Goal: Task Accomplishment & Management: Use online tool/utility

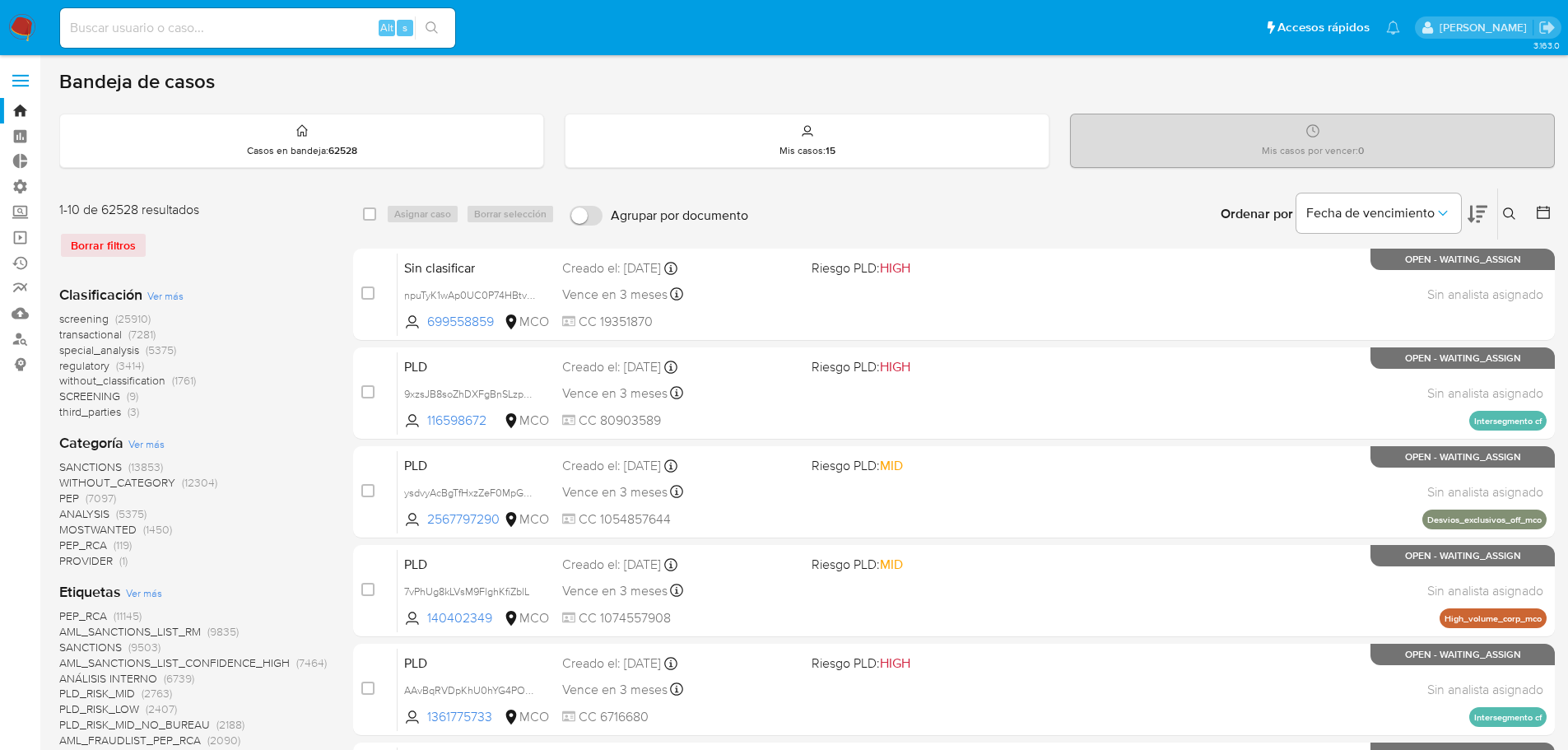
click at [244, 16] on div "Alt s" at bounding box center [257, 27] width 395 height 40
click at [253, 26] on input at bounding box center [257, 28] width 395 height 21
paste input "ID 92899833"
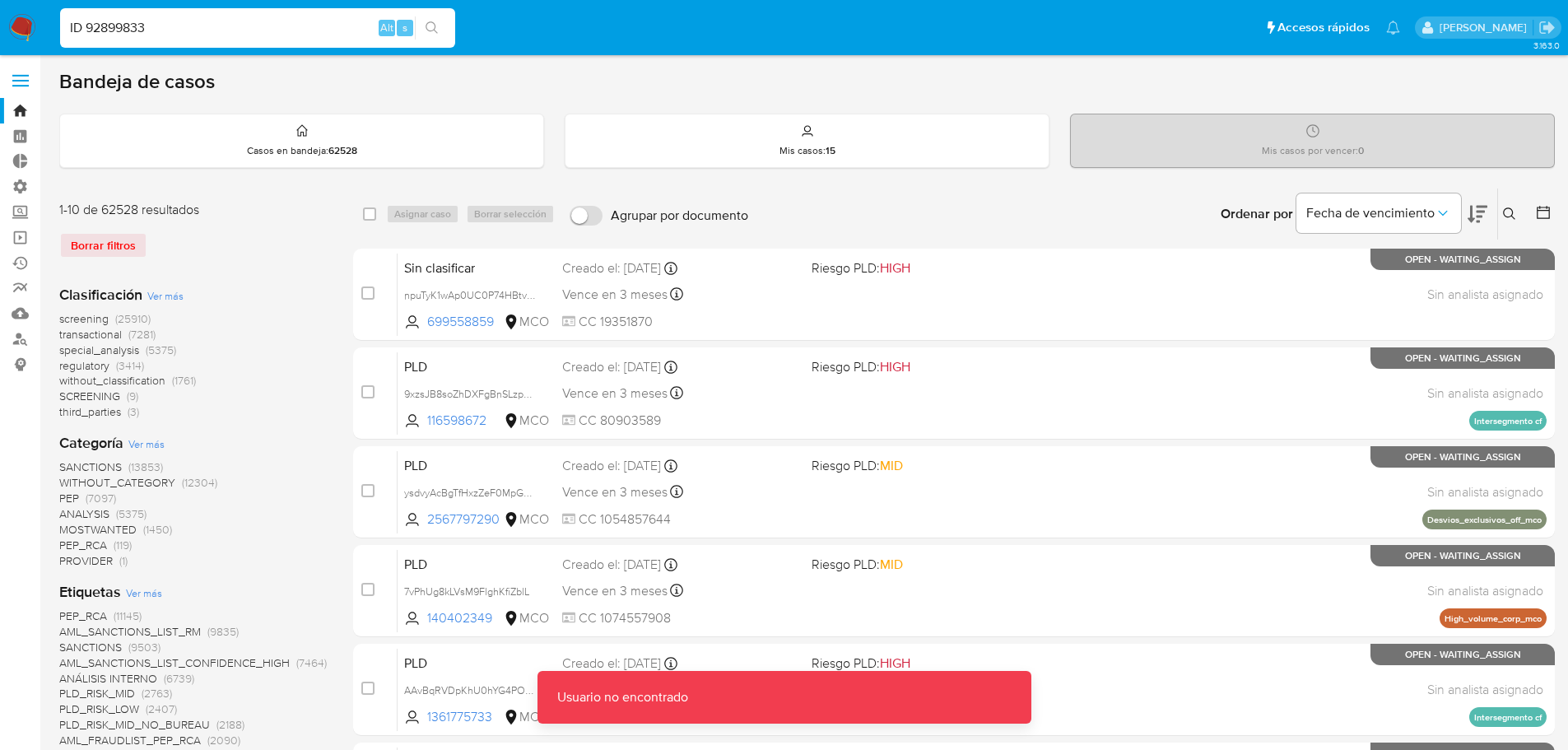
drag, startPoint x: 86, startPoint y: 28, endPoint x: 39, endPoint y: 18, distance: 48.1
click at [43, 19] on nav "Pausado Ver notificaciones ID 92899833 Alt s Accesos rápidos Presiona las sigui…" at bounding box center [784, 27] width 1568 height 56
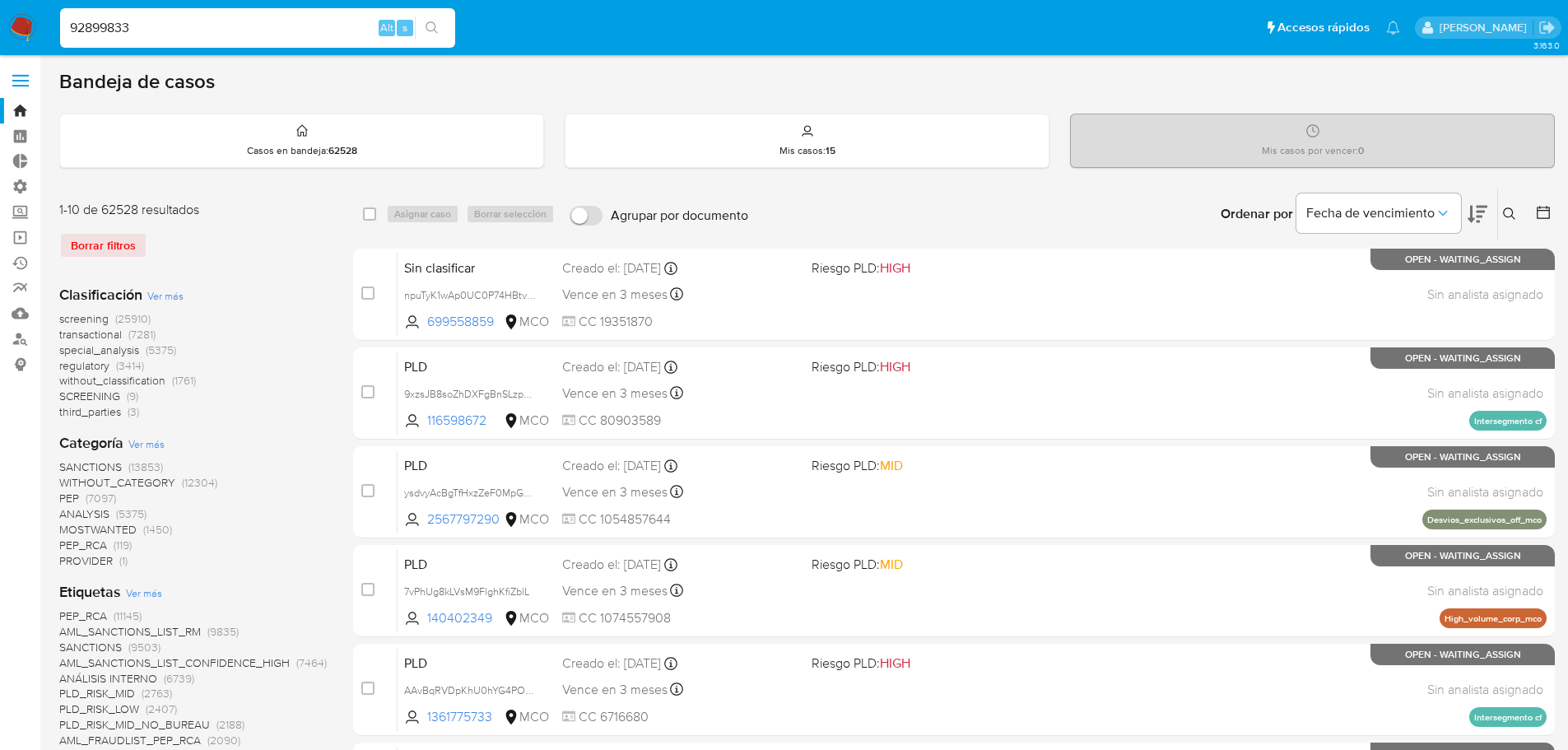
type input "92899833"
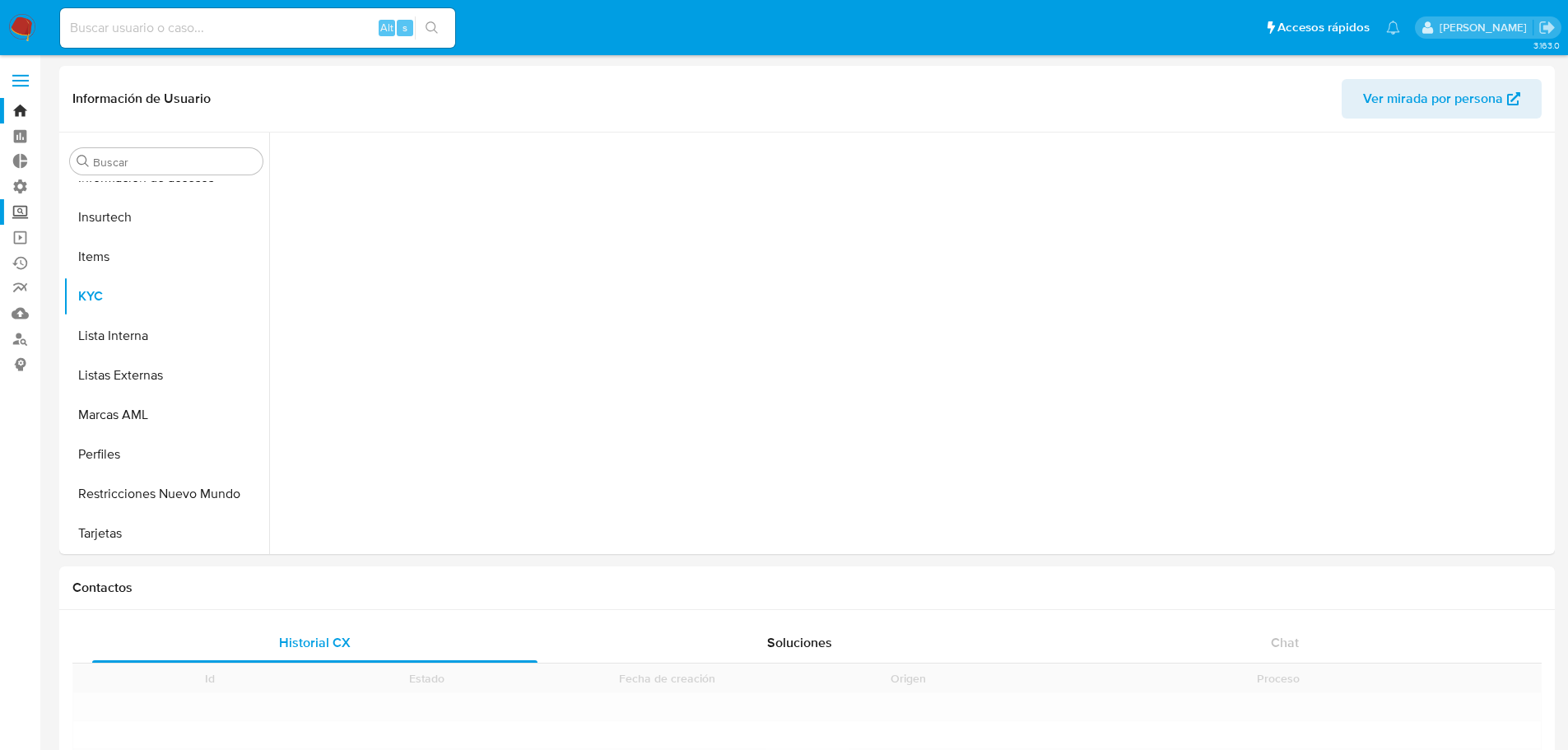
scroll to position [813, 0]
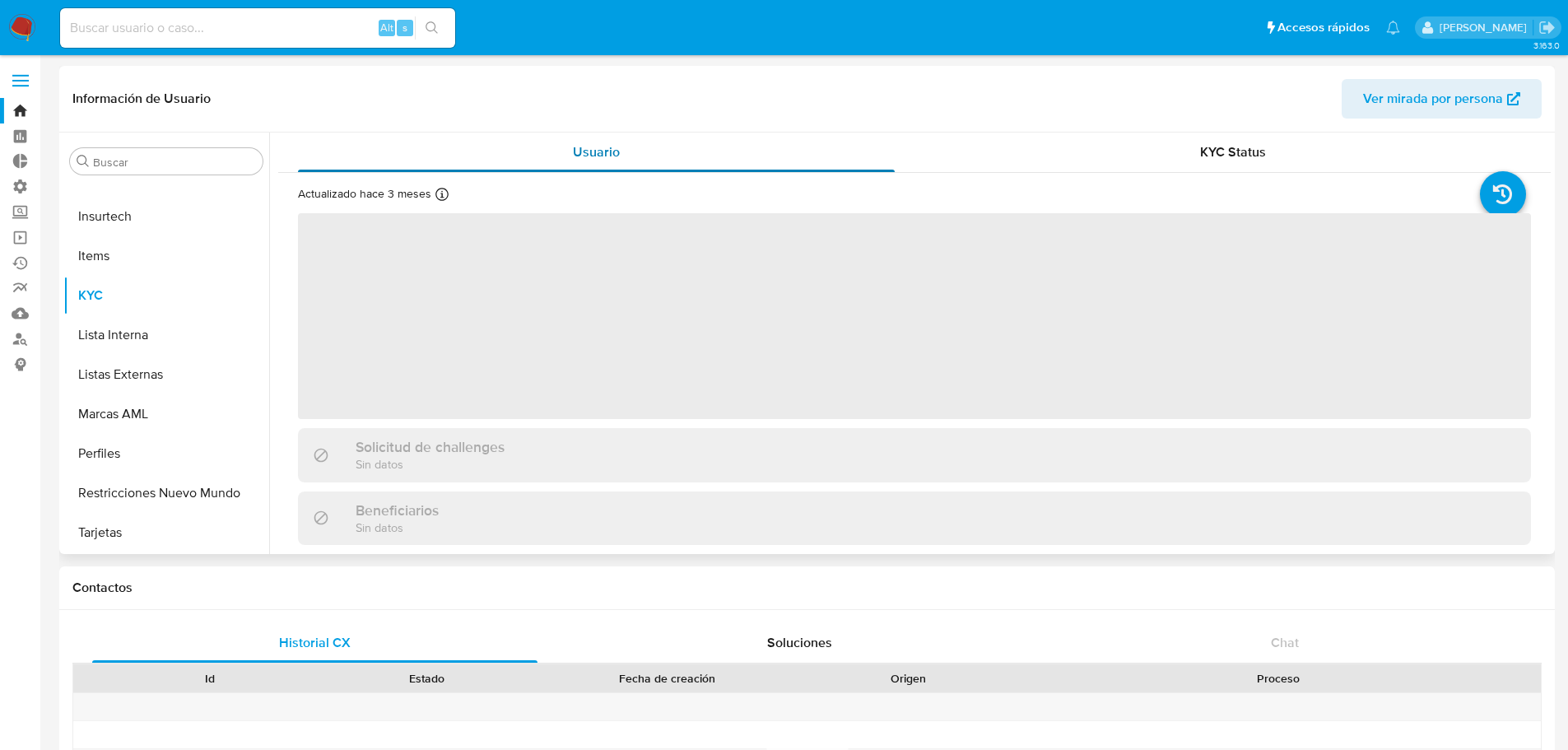
select select "10"
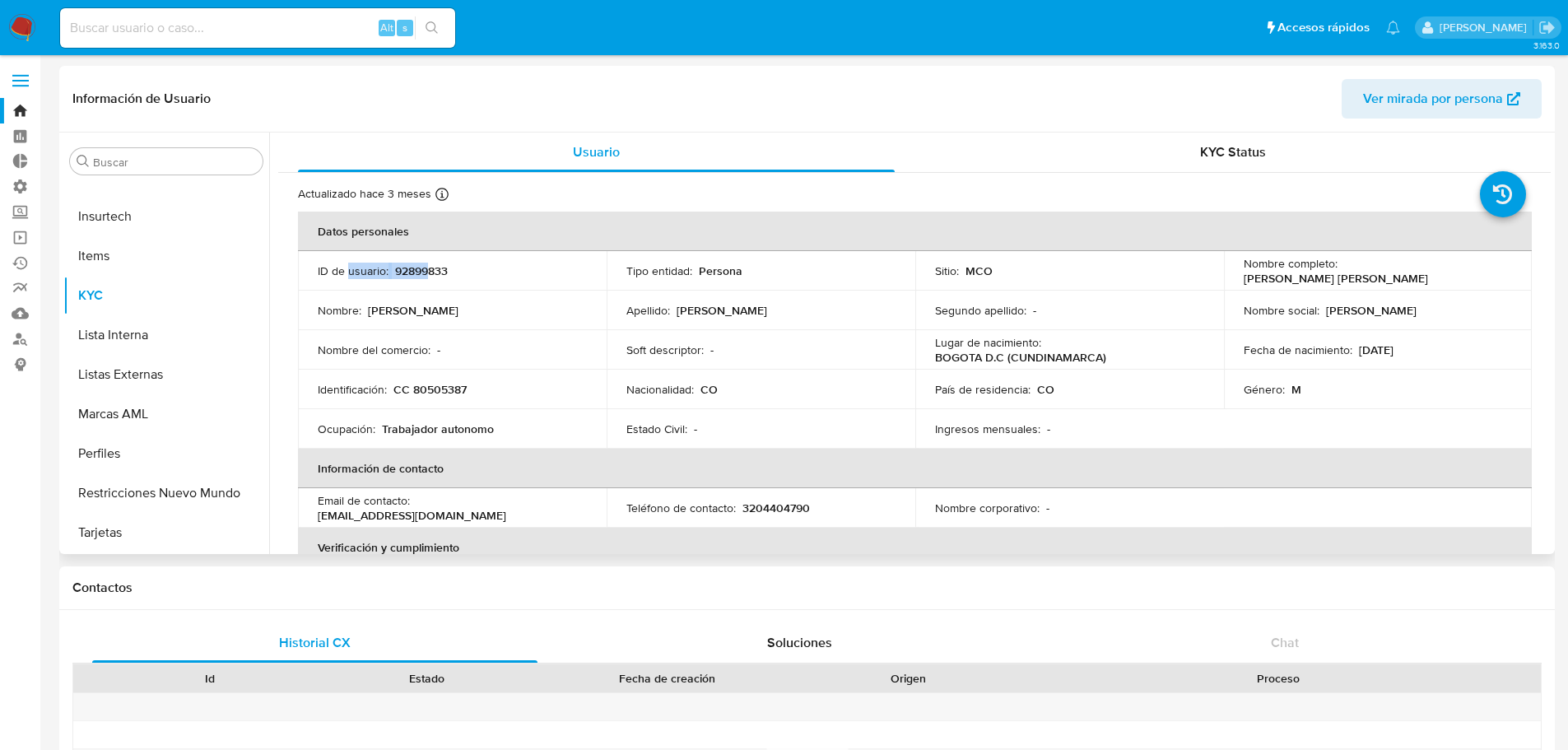
drag, startPoint x: 350, startPoint y: 271, endPoint x: 428, endPoint y: 267, distance: 78.1
click at [428, 267] on div "ID de usuario : 92899833" at bounding box center [451, 271] width 269 height 15
click at [449, 270] on div "ID de usuario : 92899833" at bounding box center [451, 271] width 269 height 15
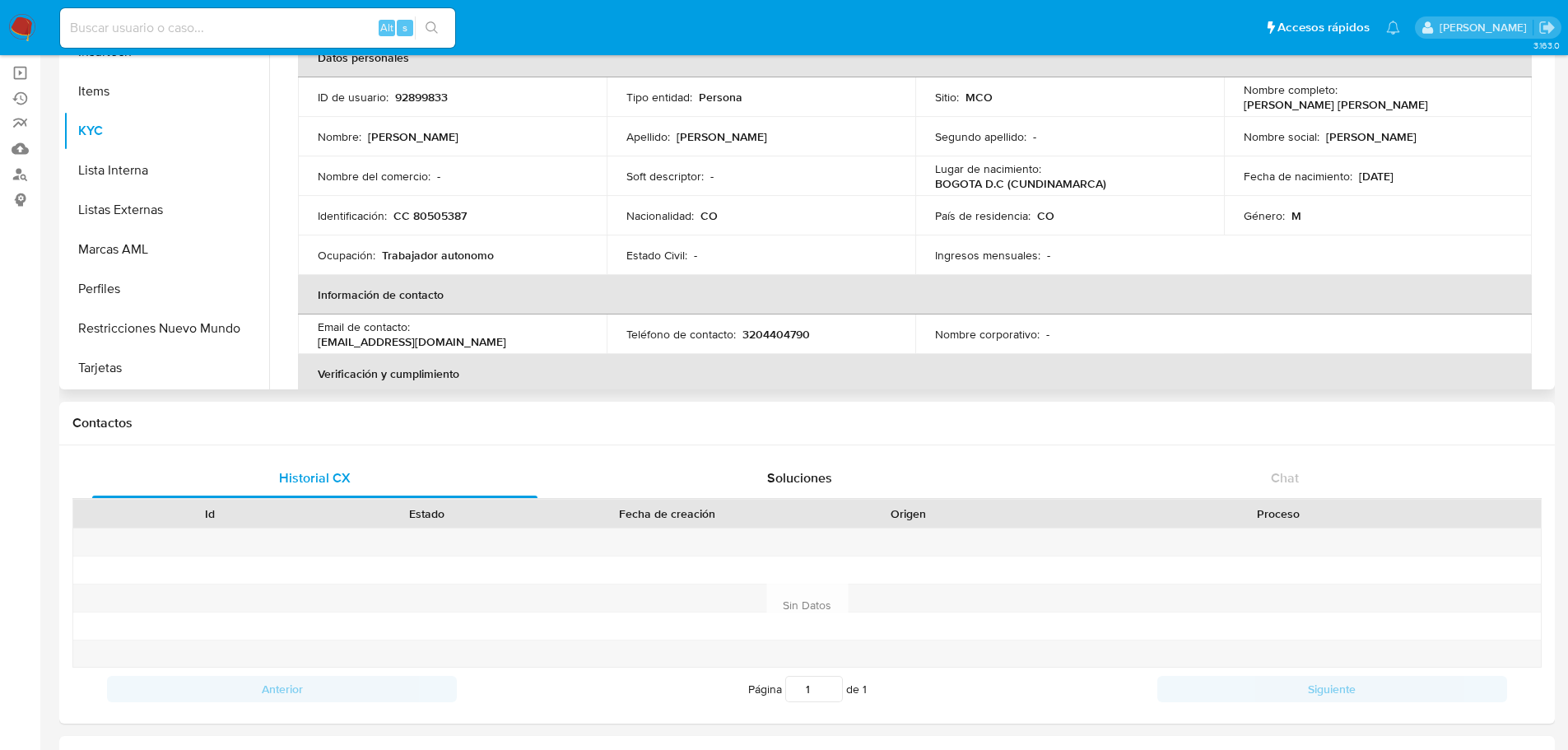
scroll to position [0, 0]
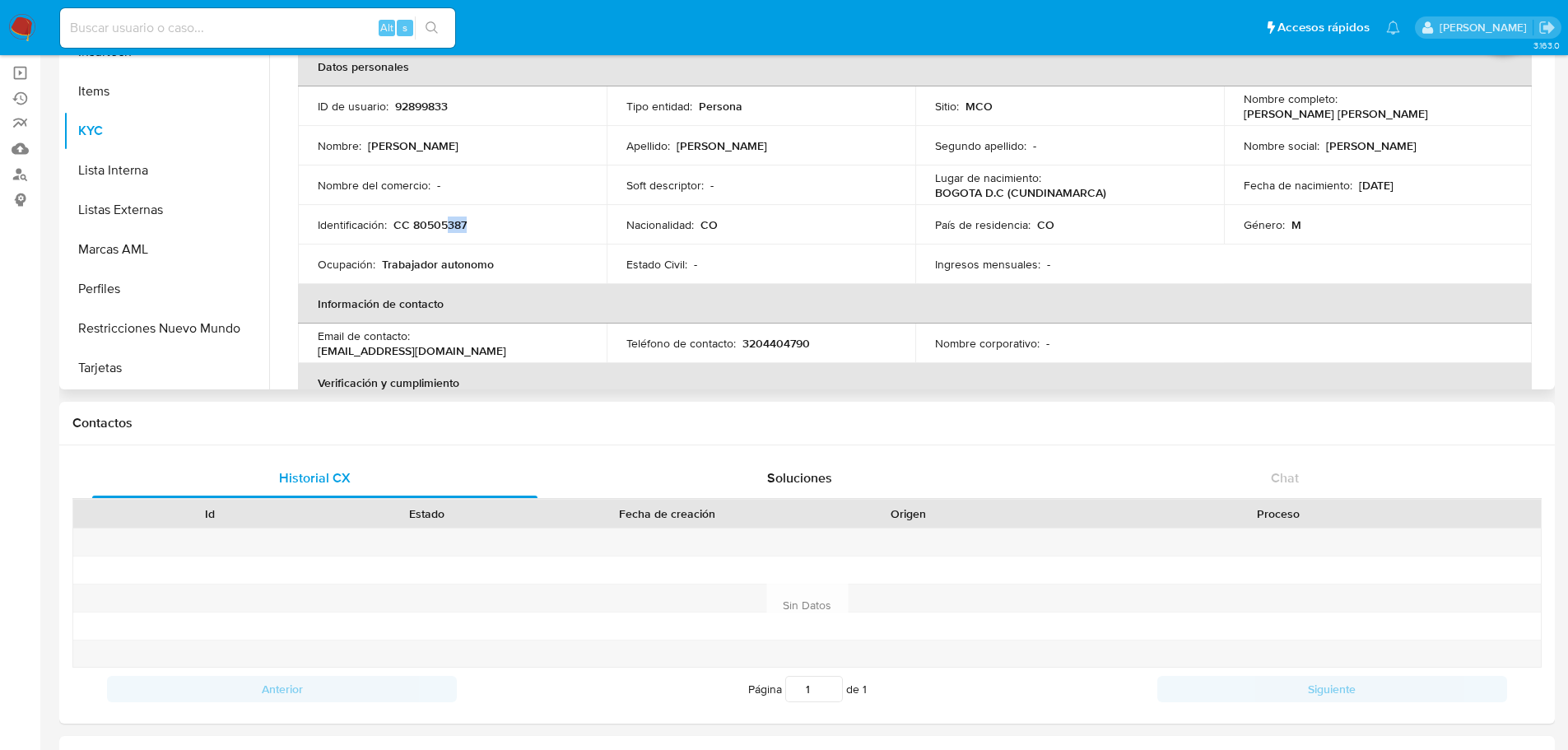
drag, startPoint x: 448, startPoint y: 226, endPoint x: 457, endPoint y: 259, distance: 34.2
click at [476, 229] on div "Identificación : CC 80505387" at bounding box center [451, 224] width 269 height 15
drag, startPoint x: 457, startPoint y: 265, endPoint x: 474, endPoint y: 266, distance: 17.0
click at [474, 266] on p "Trabajador autonomo" at bounding box center [437, 264] width 112 height 15
drag, startPoint x: 478, startPoint y: 341, endPoint x: 569, endPoint y: 342, distance: 91.0
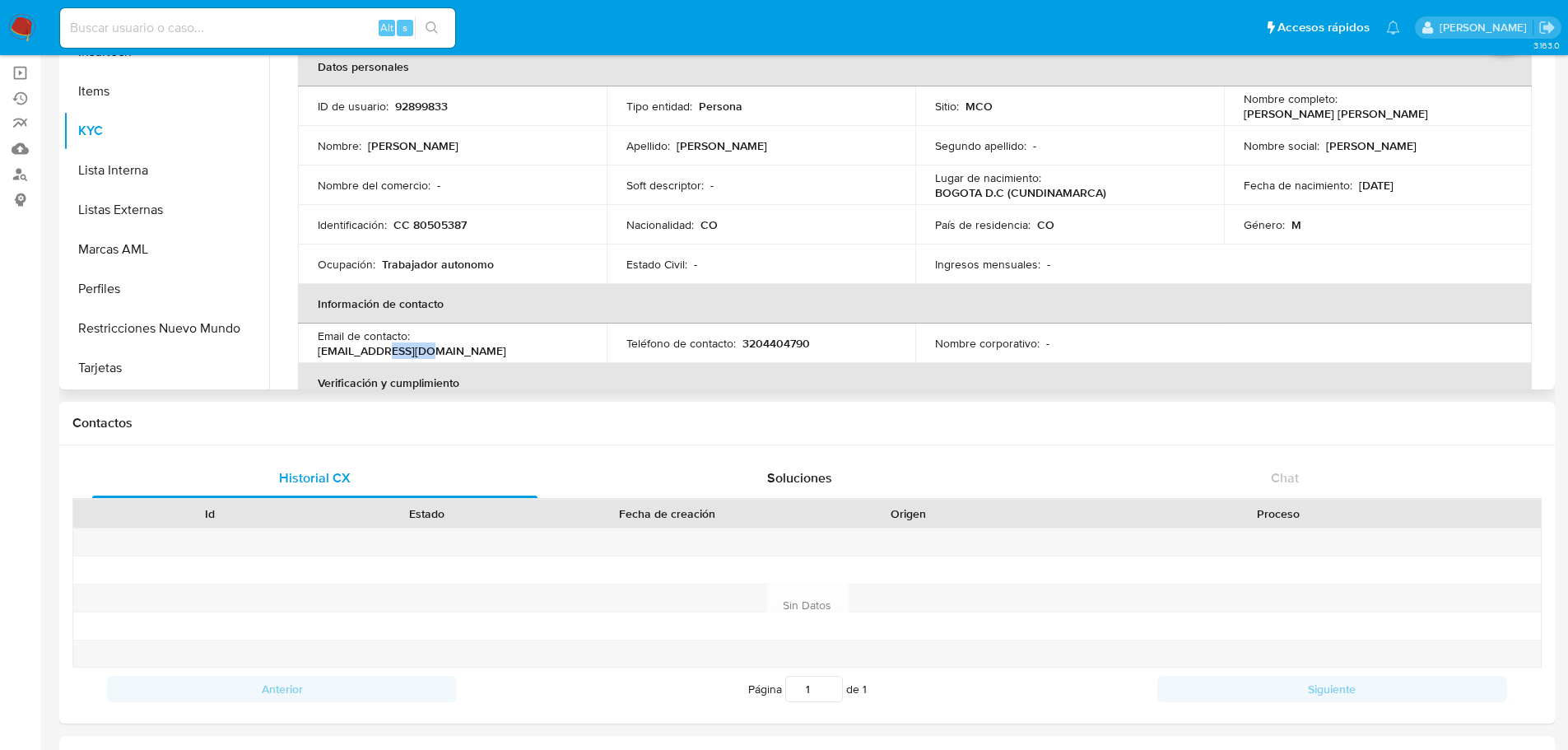
click at [521, 342] on div "Email de contacto : rivascel@gmail.com" at bounding box center [451, 344] width 269 height 30
drag, startPoint x: 793, startPoint y: 340, endPoint x: 846, endPoint y: 343, distance: 53.1
click at [846, 343] on div "Teléfono de contacto : 3204404790" at bounding box center [760, 343] width 269 height 15
drag, startPoint x: 383, startPoint y: 130, endPoint x: 395, endPoint y: 139, distance: 15.0
click at [386, 132] on td "Nombre : Rivas Celeita" at bounding box center [452, 145] width 308 height 40
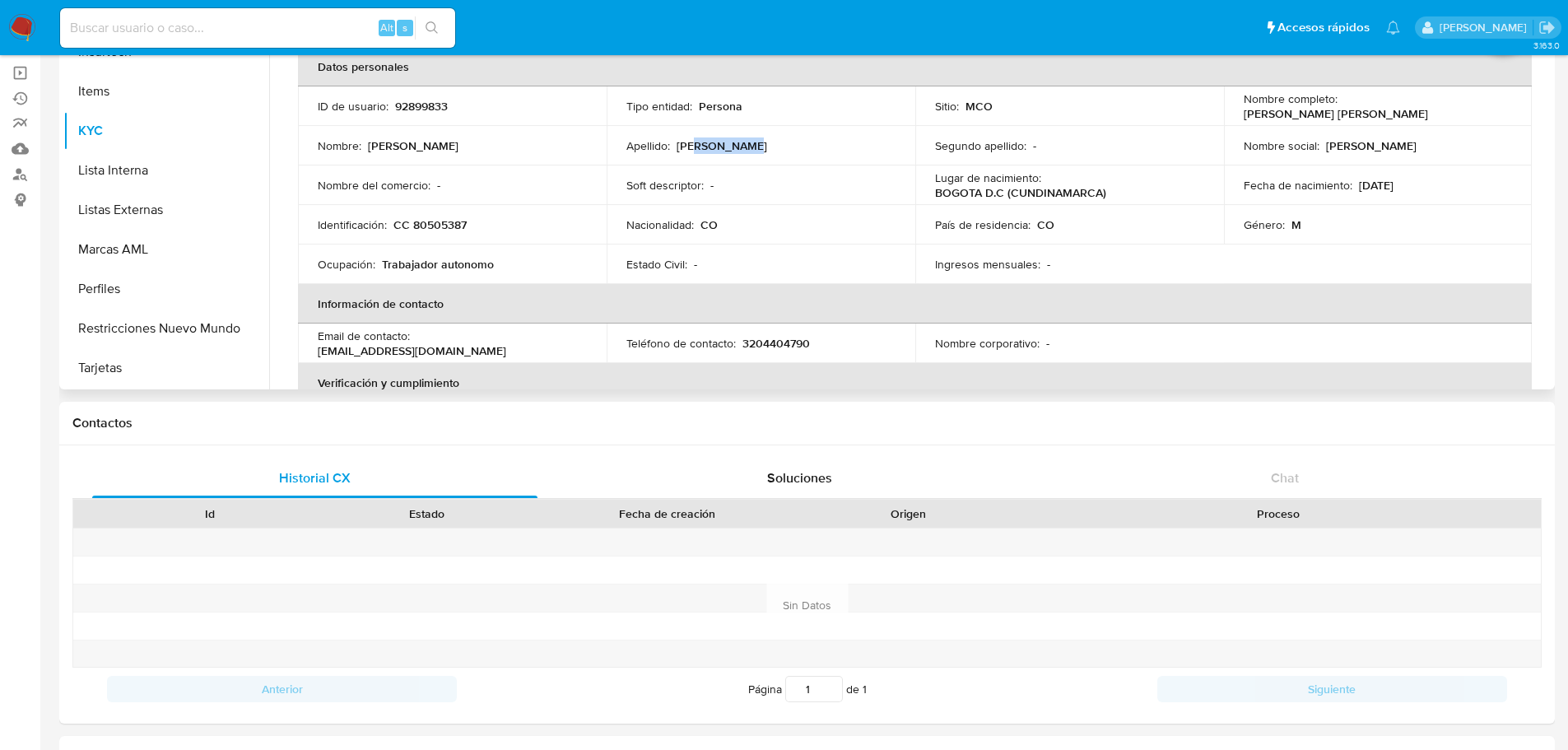
drag, startPoint x: 689, startPoint y: 144, endPoint x: 784, endPoint y: 159, distance: 96.2
click at [745, 152] on div "Apellido : Ivan Roberto" at bounding box center [760, 145] width 269 height 15
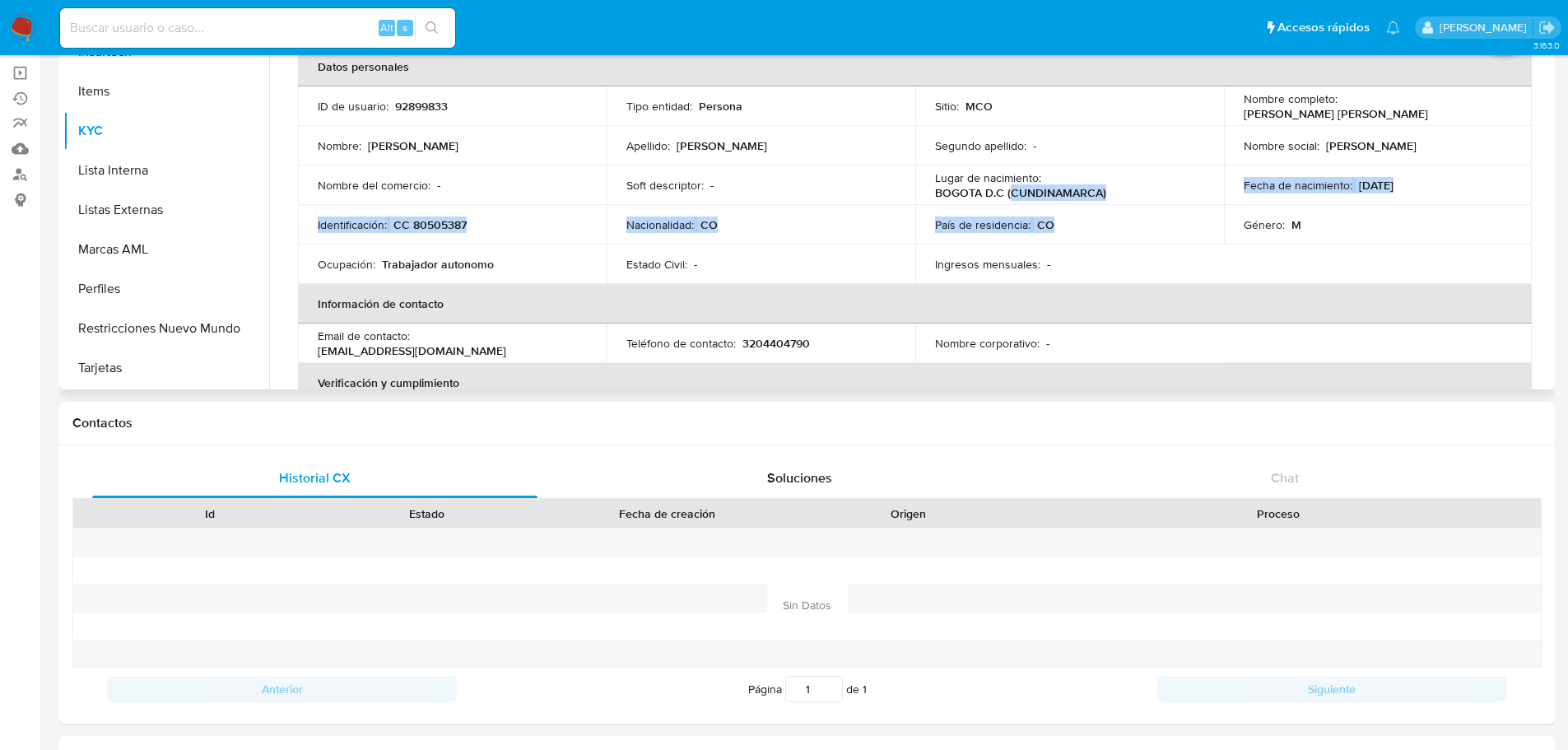
drag, startPoint x: 1006, startPoint y: 185, endPoint x: 1079, endPoint y: 204, distance: 75.4
click at [1079, 204] on tbody "ID de usuario : 92899833 Tipo entidad : Persona Sitio : MCO Nombre completo : R…" at bounding box center [914, 185] width 1233 height 197
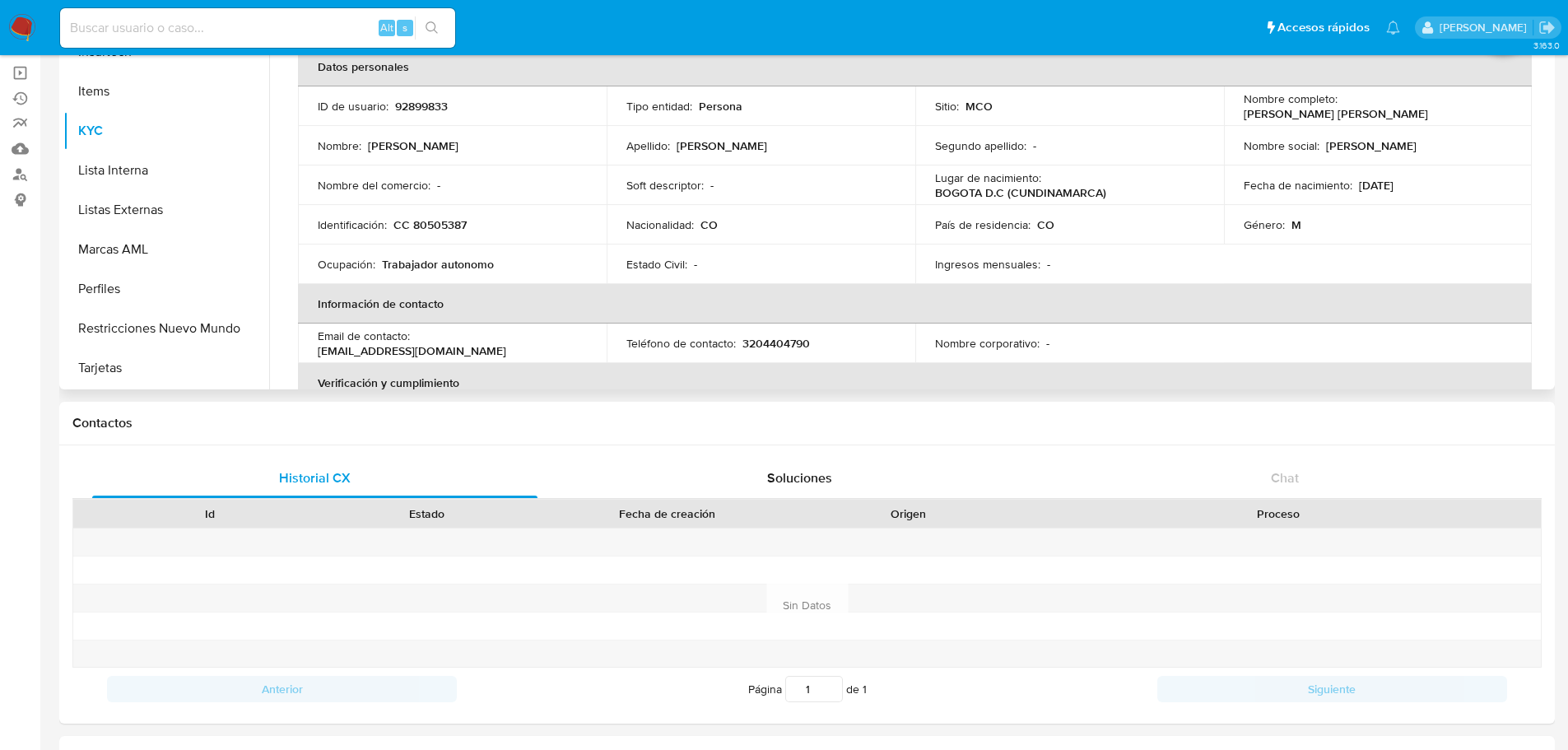
click at [1098, 211] on td "País de residencia : CO" at bounding box center [1069, 224] width 308 height 40
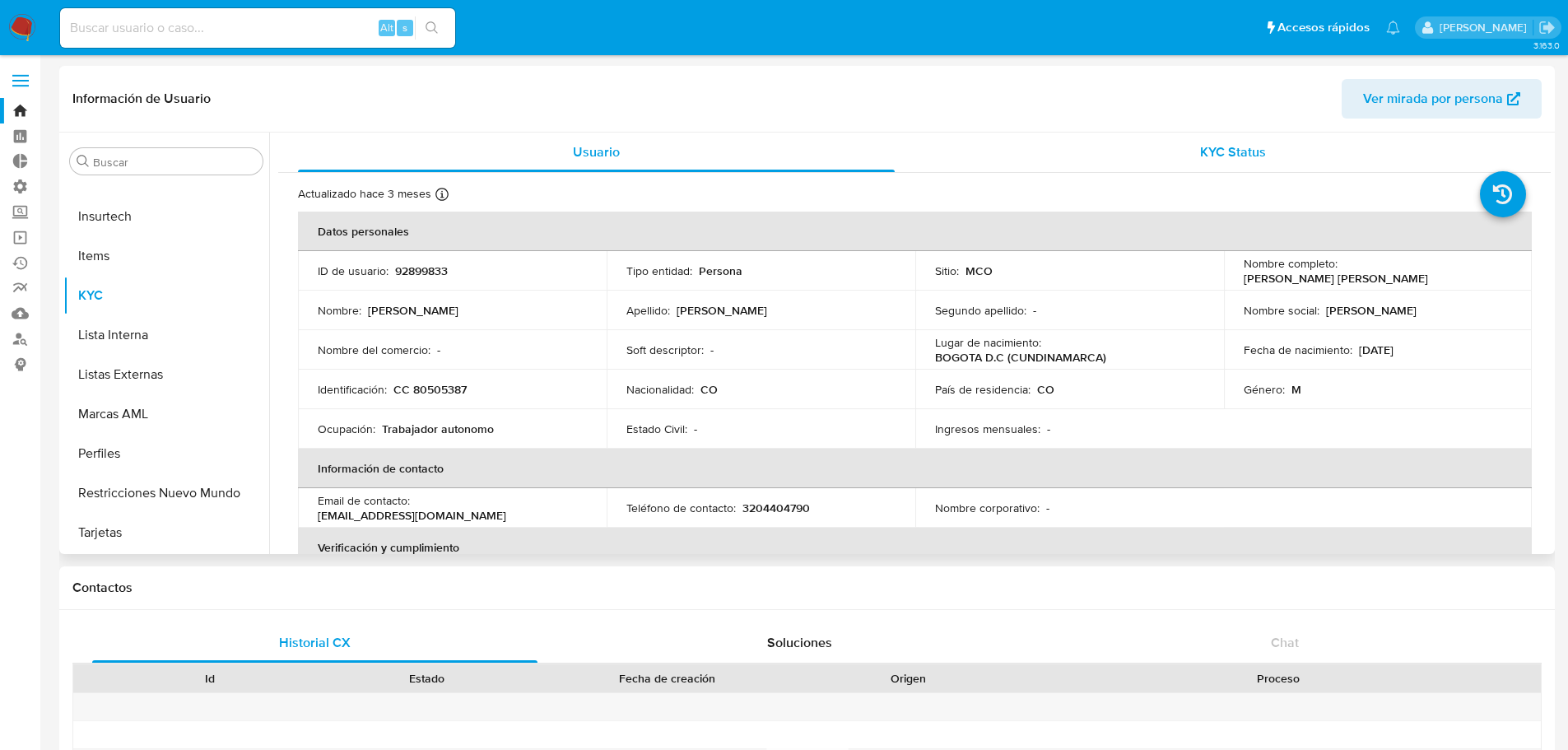
click at [1200, 152] on span "KYC Status" at bounding box center [1232, 152] width 66 height 19
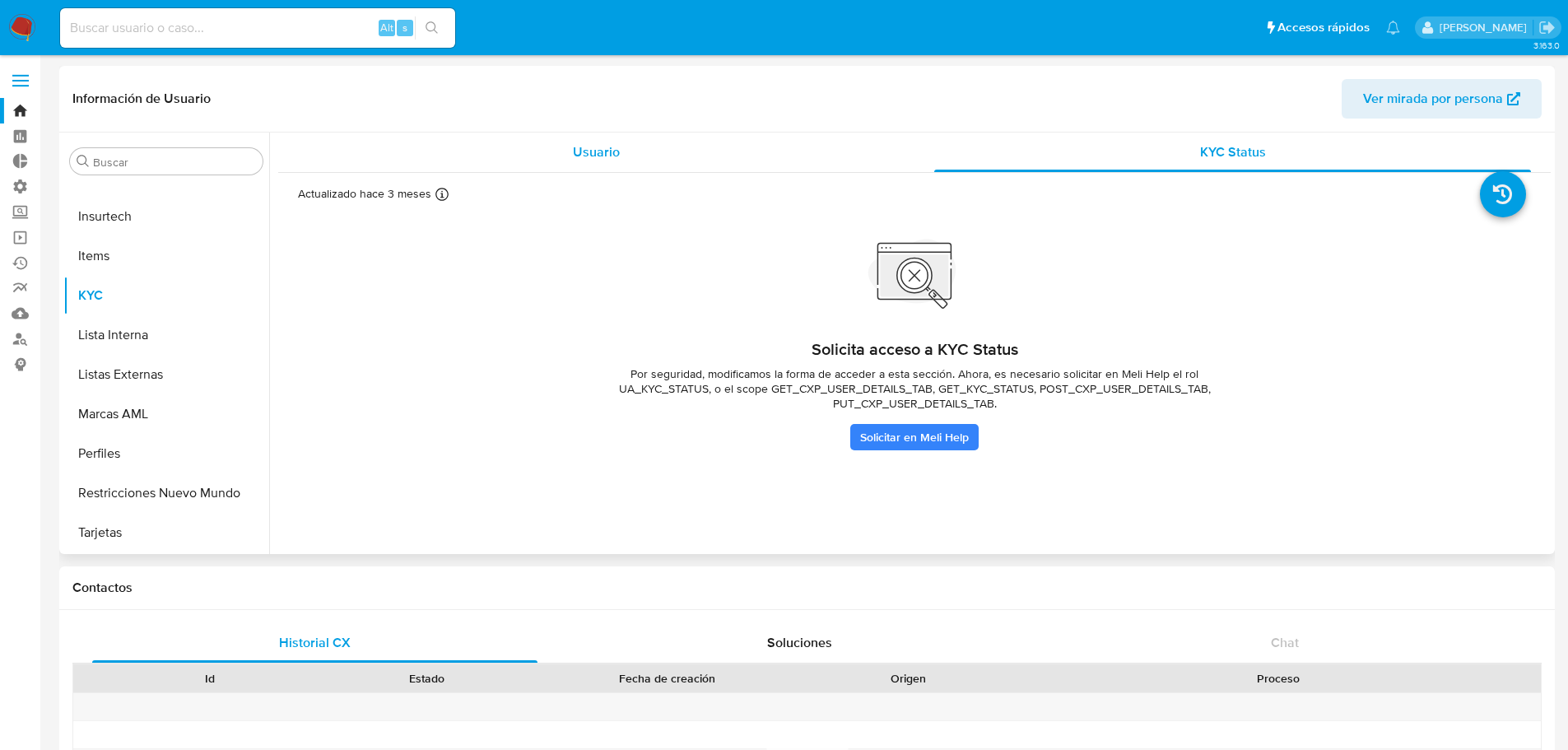
click at [610, 148] on span "Usuario" at bounding box center [596, 152] width 47 height 19
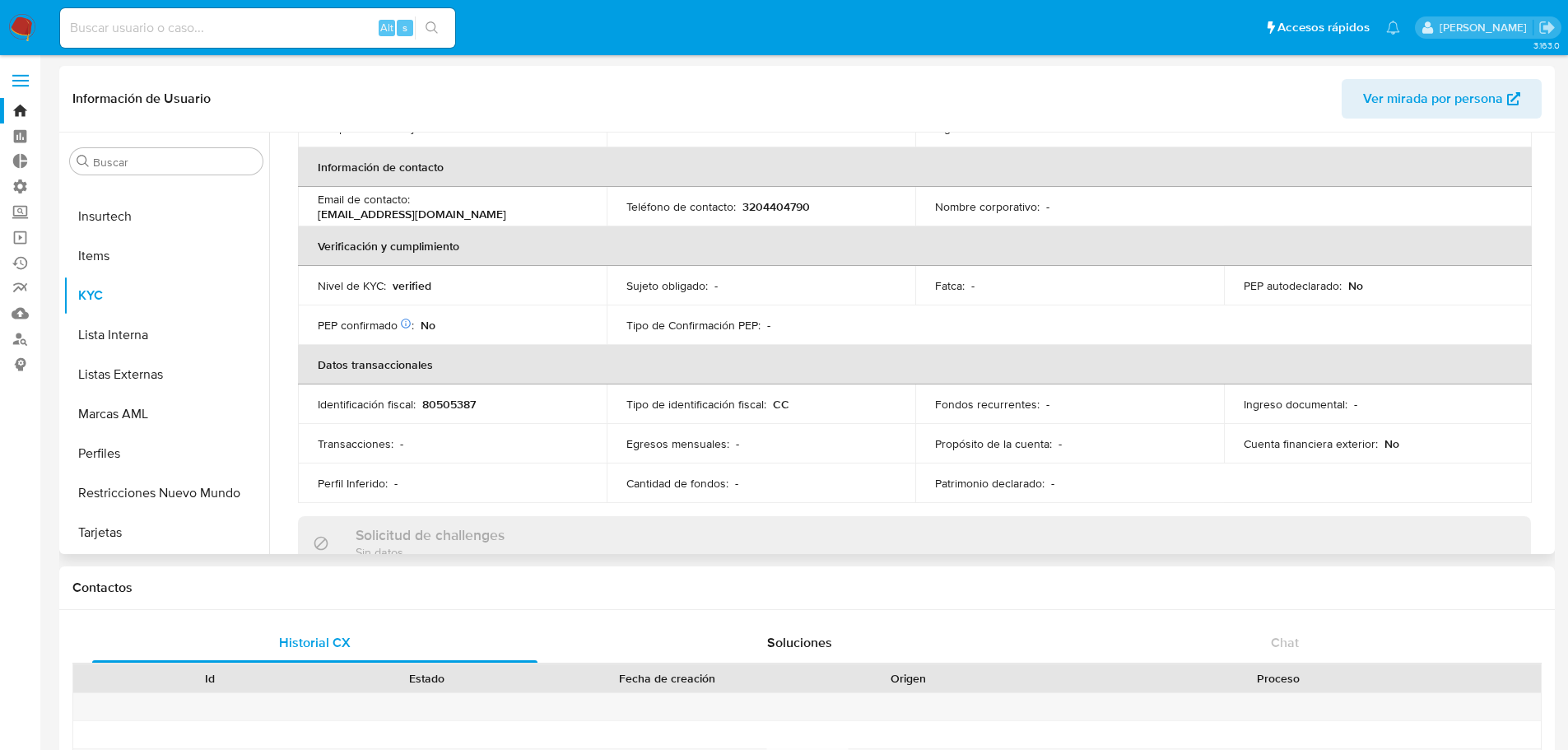
scroll to position [329, 0]
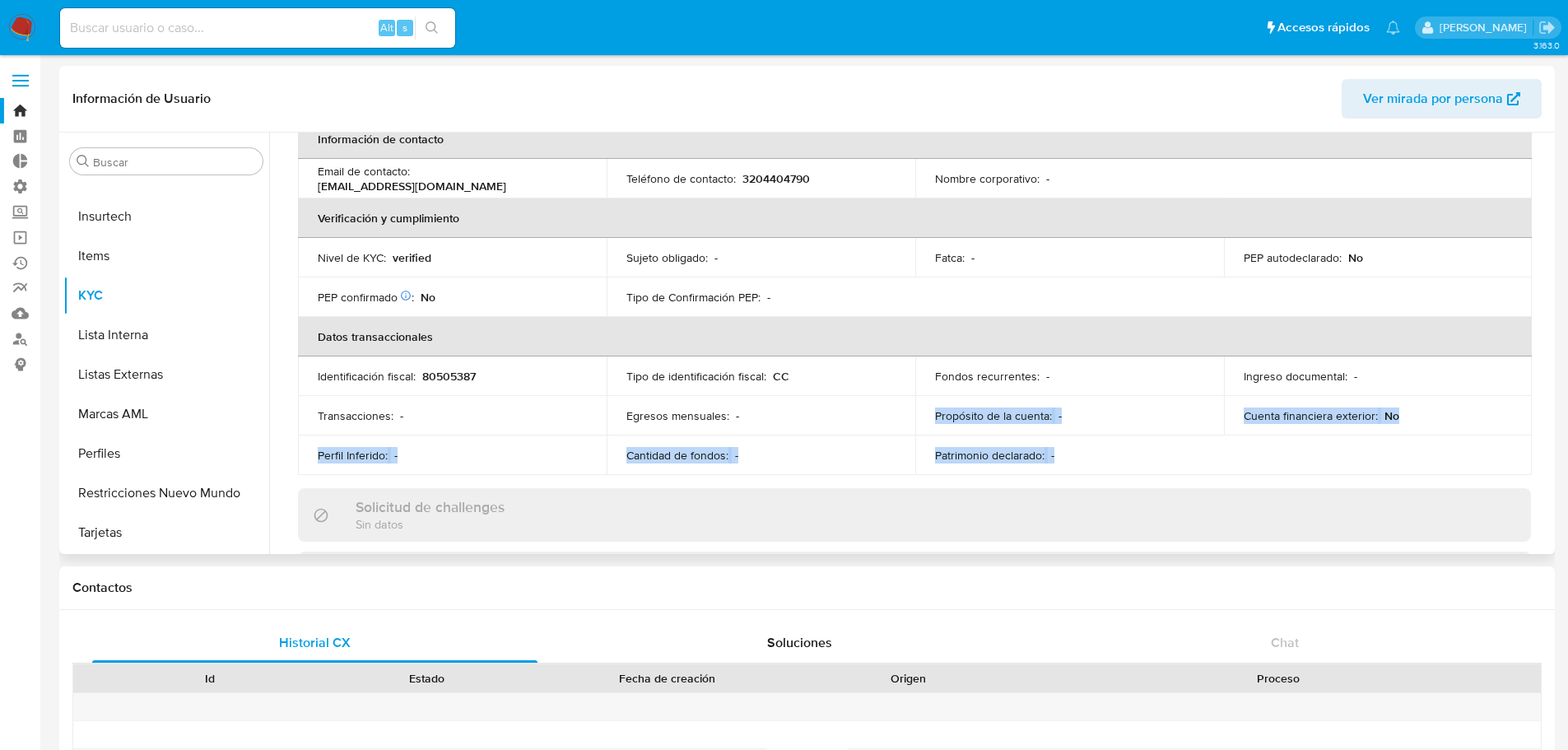
drag, startPoint x: 1084, startPoint y: 465, endPoint x: 834, endPoint y: 421, distance: 253.8
click at [834, 421] on tbody "Identificación fiscal : 80505387 Tipo de identificación fiscal : CC Fondos recu…" at bounding box center [914, 415] width 1233 height 118
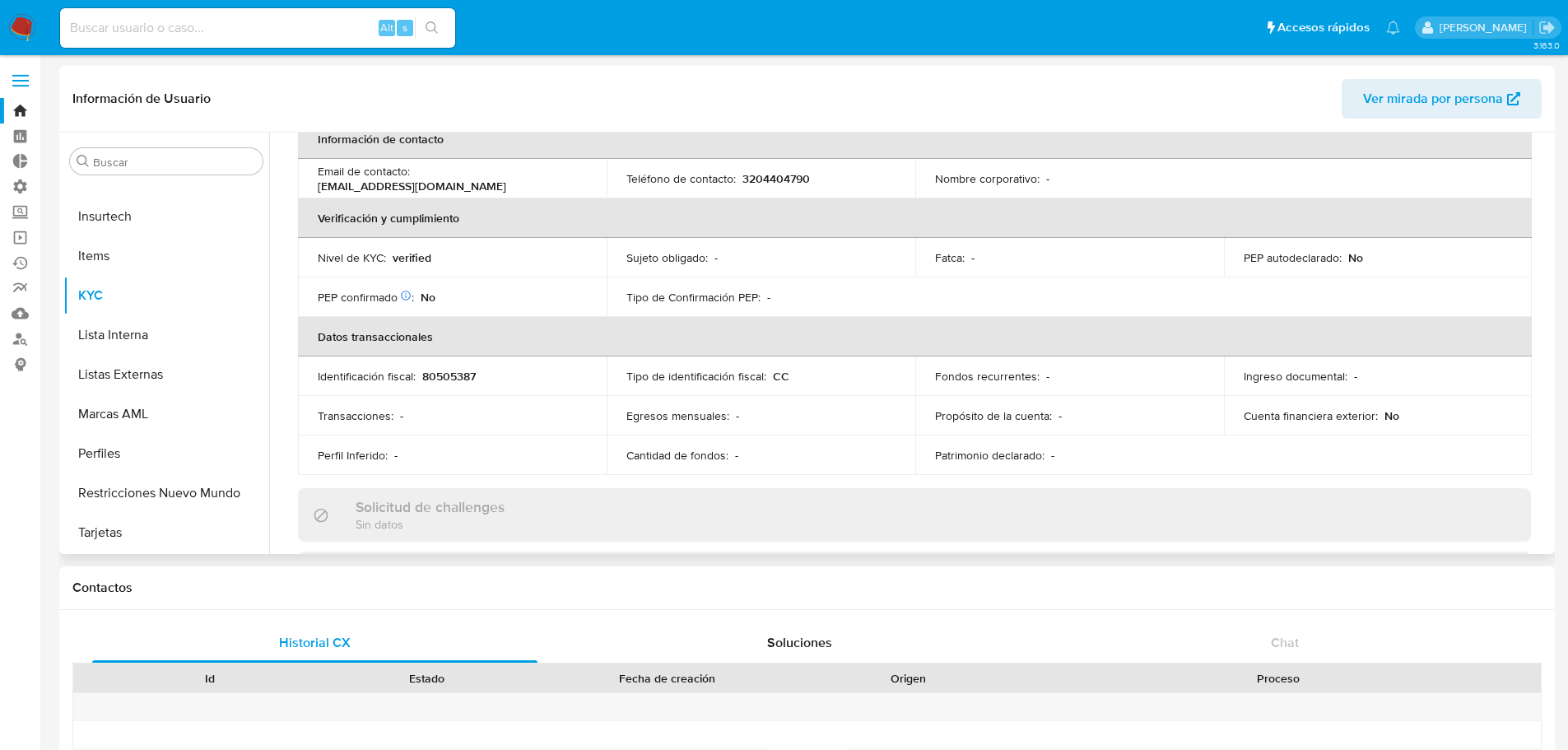
click at [650, 419] on p "Egresos mensuales :" at bounding box center [677, 415] width 103 height 15
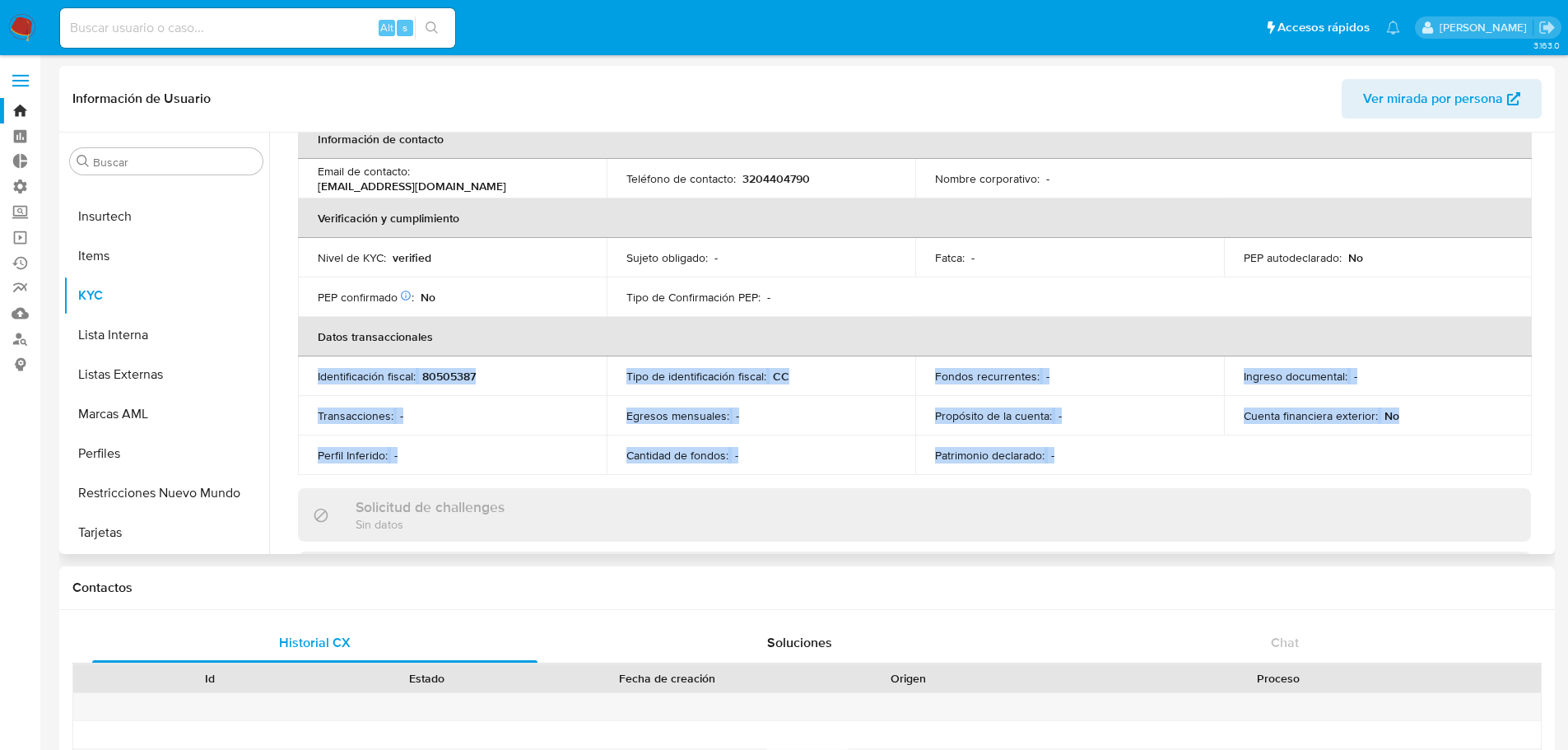
drag, startPoint x: 316, startPoint y: 372, endPoint x: 1401, endPoint y: 467, distance: 1089.2
click at [1401, 467] on table "Datos personales ID de usuario : 92899833 Tipo entidad : Persona Sitio : MCO No…" at bounding box center [914, 178] width 1233 height 592
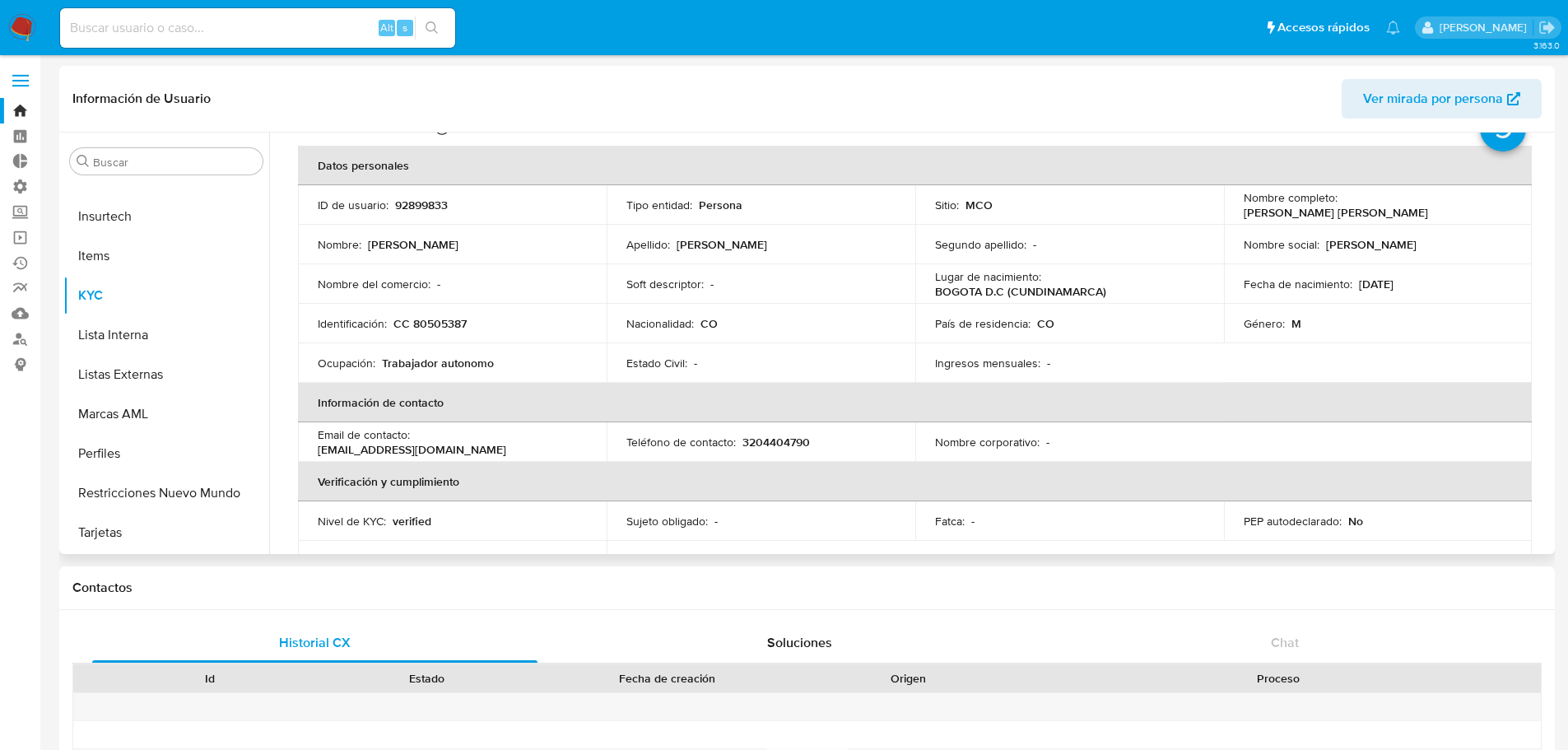
scroll to position [0, 0]
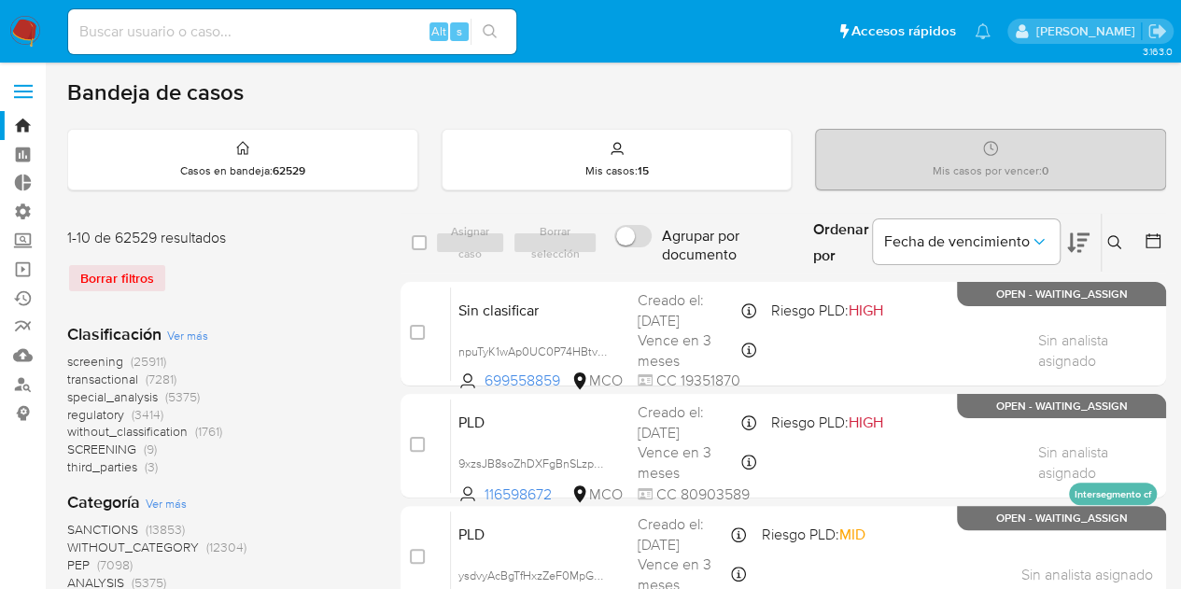
click at [222, 27] on input at bounding box center [292, 32] width 448 height 24
paste input "s0HGnacL4zdQtDZjQIhjq3dC"
type input "s0HGnacL4zdQtDZjQIhjq3dC"
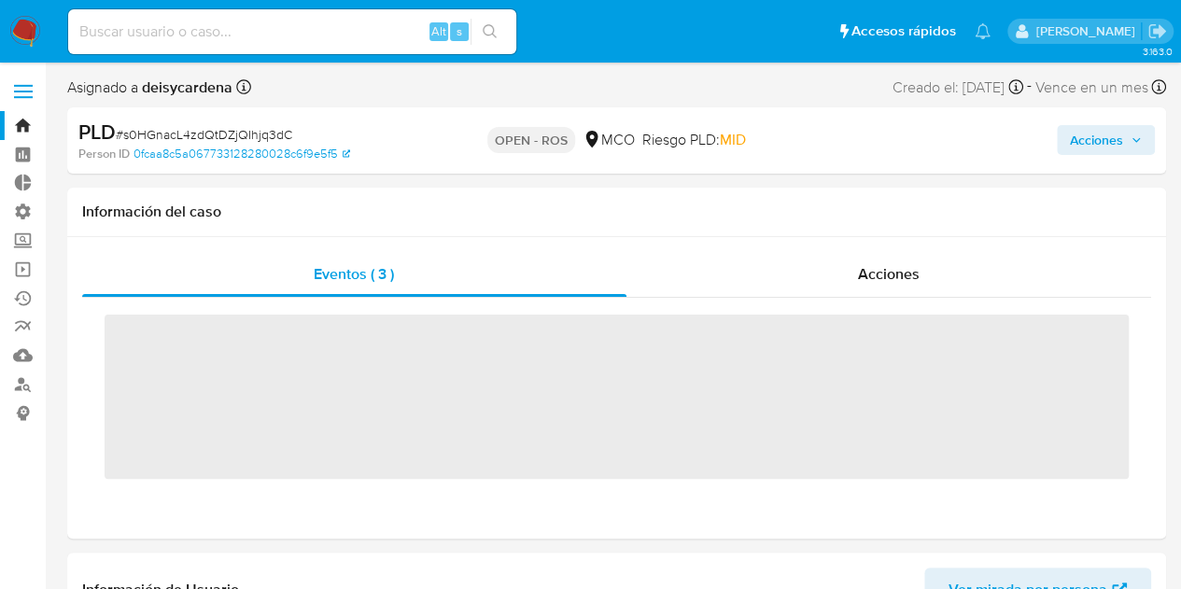
scroll to position [923, 0]
click at [359, 35] on input at bounding box center [292, 32] width 448 height 24
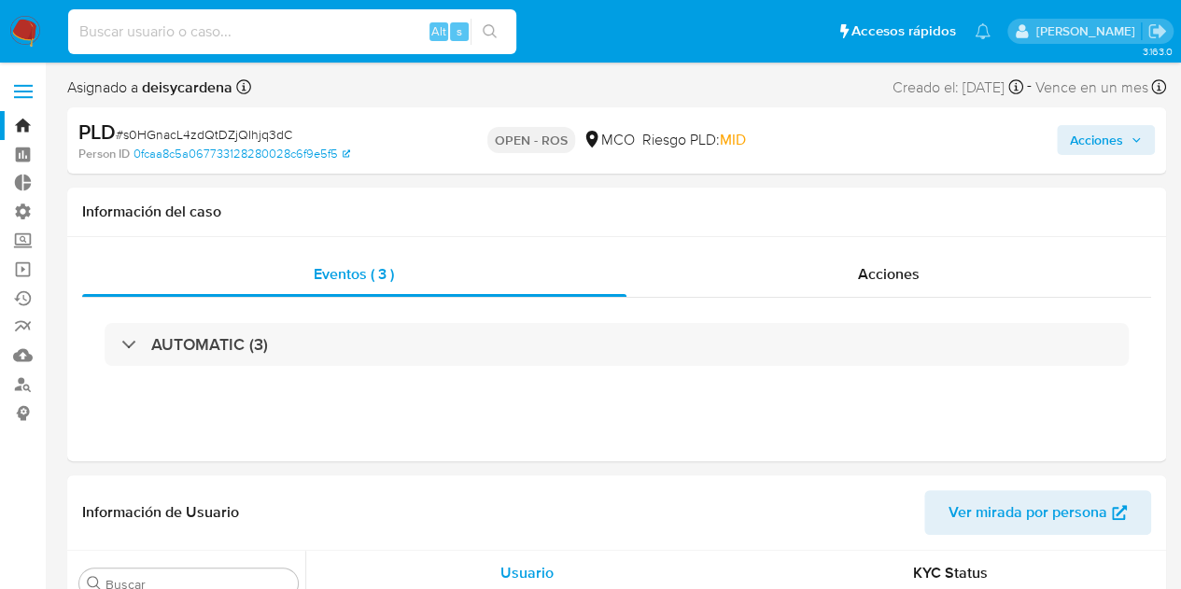
paste input "s0HGnacL4zdQtDZjQIhjq3dC"
type input "s0HGnacL4zdQtDZjQIhjq3dC"
select select "10"
type input "s0HGnacL4zdQtDZjQIhjq3dC"
click at [1105, 132] on span "Acciones" at bounding box center [1096, 140] width 53 height 30
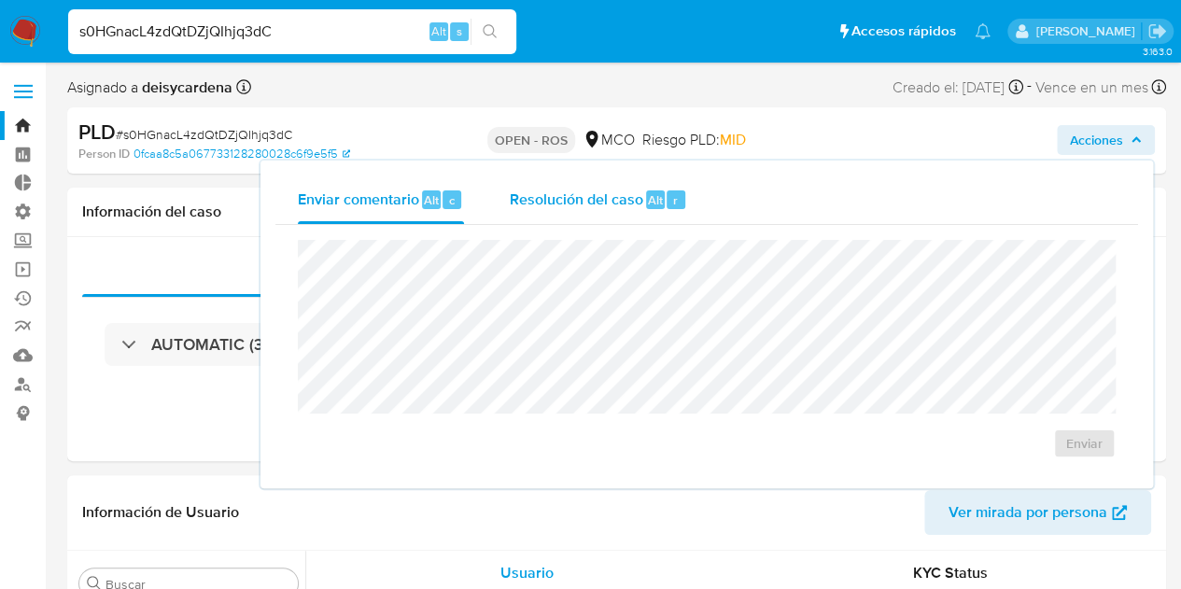
click at [581, 190] on span "Resolución del caso" at bounding box center [576, 199] width 134 height 21
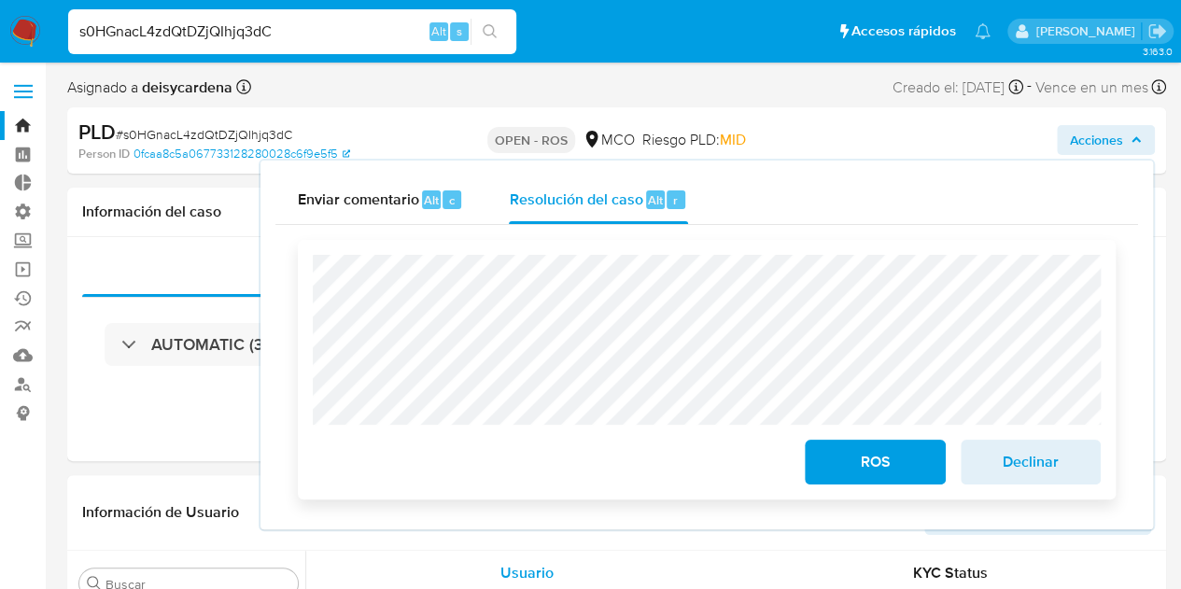
click at [866, 461] on span "ROS" at bounding box center [874, 462] width 91 height 41
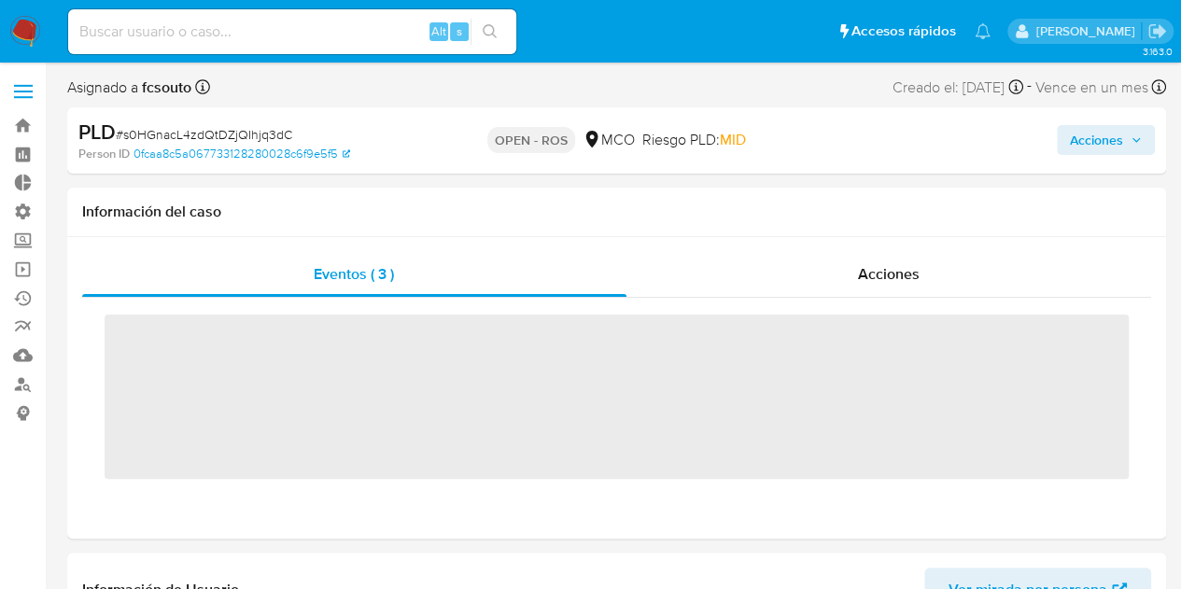
scroll to position [923, 0]
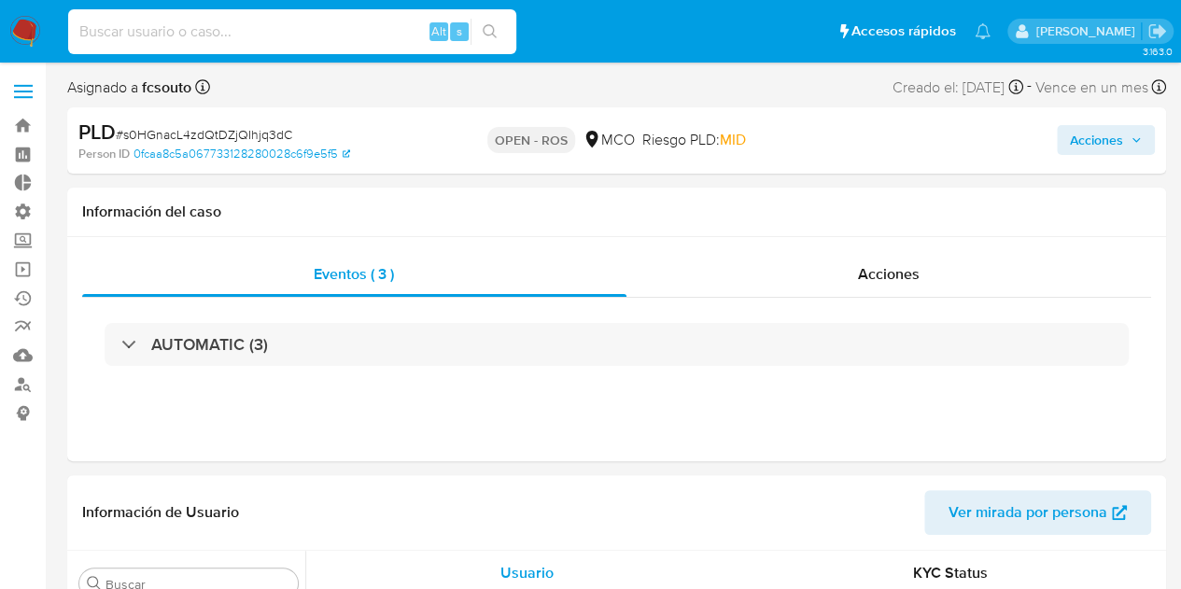
click at [327, 32] on input at bounding box center [292, 32] width 448 height 24
paste input "CaWwTTDdSC3M5p4I0KB93ygS"
type input "CaWwTTDdSC3M5p4I0KB93ygS"
select select "10"
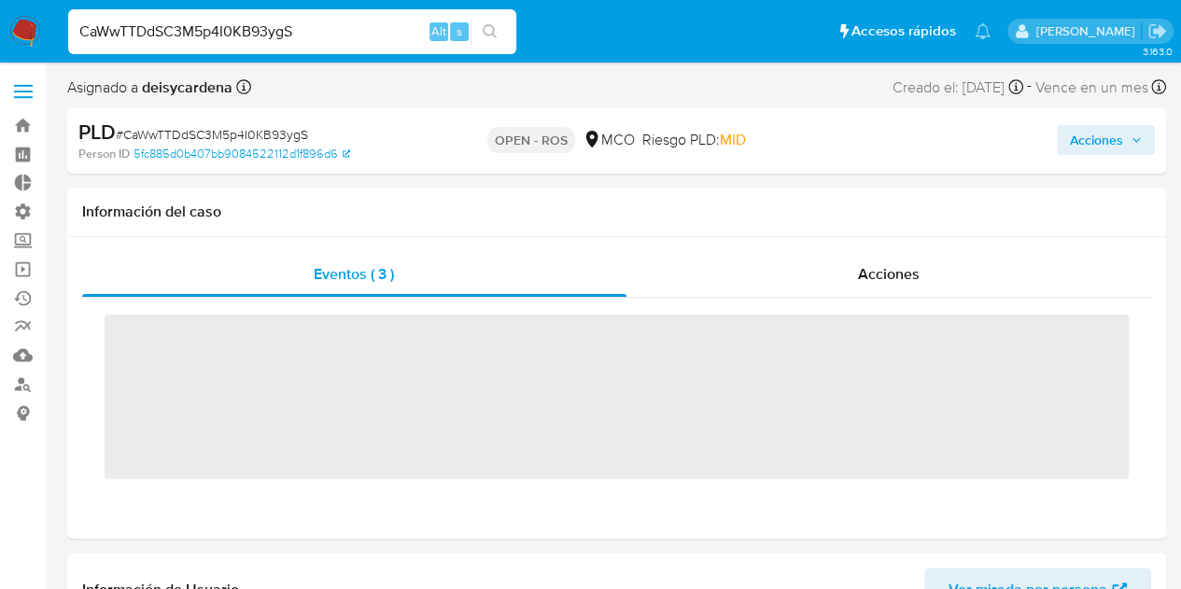
scroll to position [923, 0]
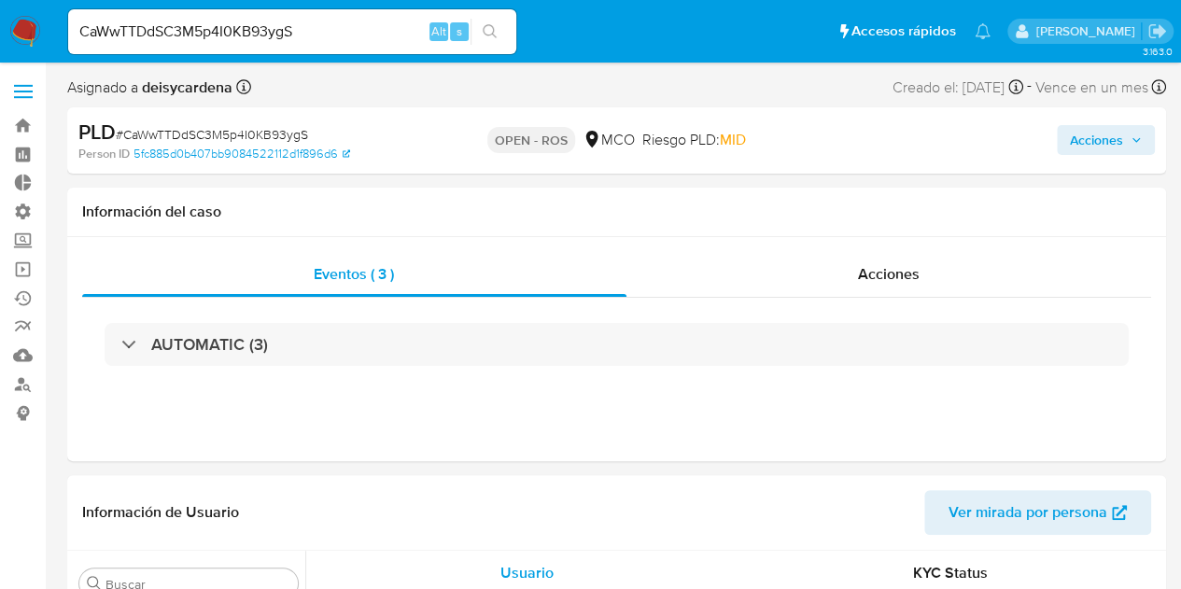
select select "10"
click at [902, 272] on span "Acciones" at bounding box center [889, 273] width 62 height 21
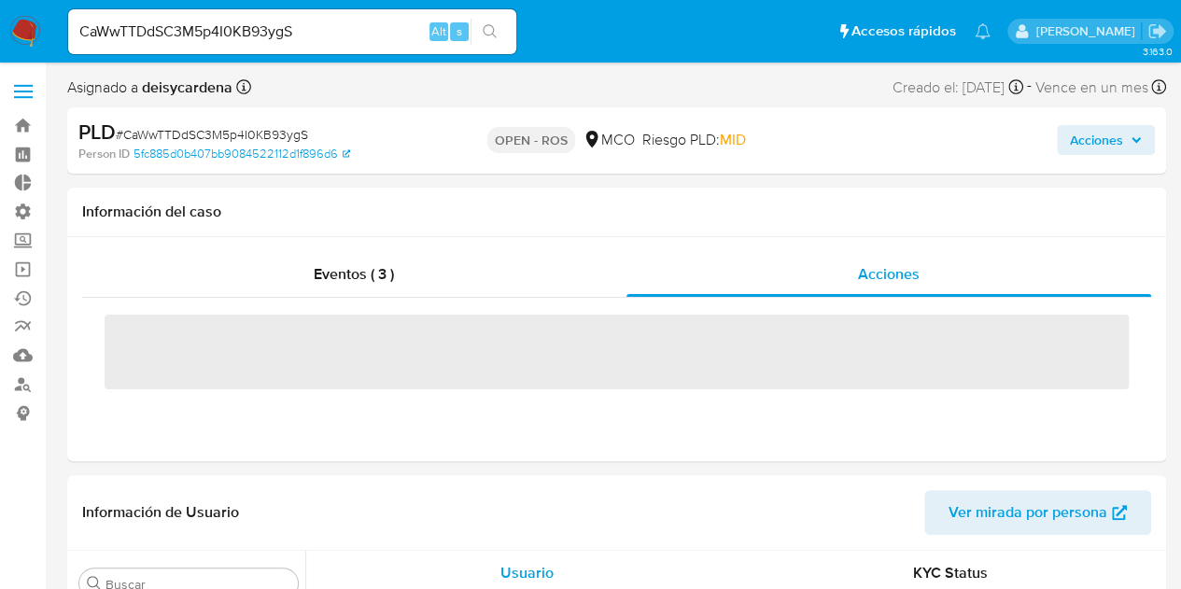
click at [1107, 141] on span "Acciones" at bounding box center [1096, 140] width 53 height 30
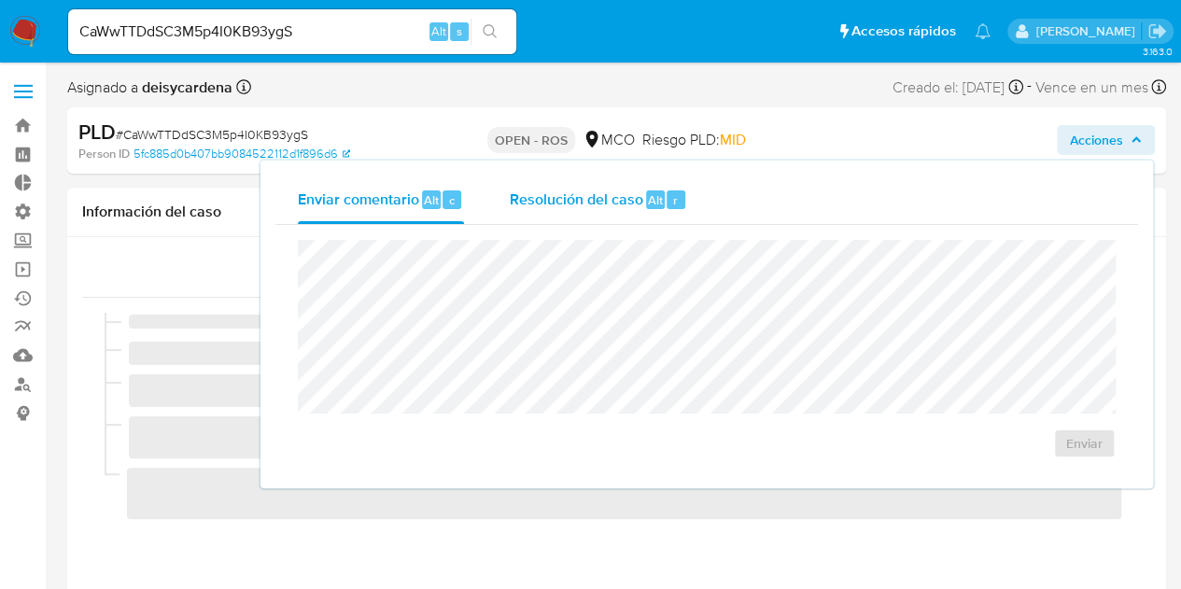
click at [536, 205] on span "Resolución del caso" at bounding box center [576, 199] width 134 height 21
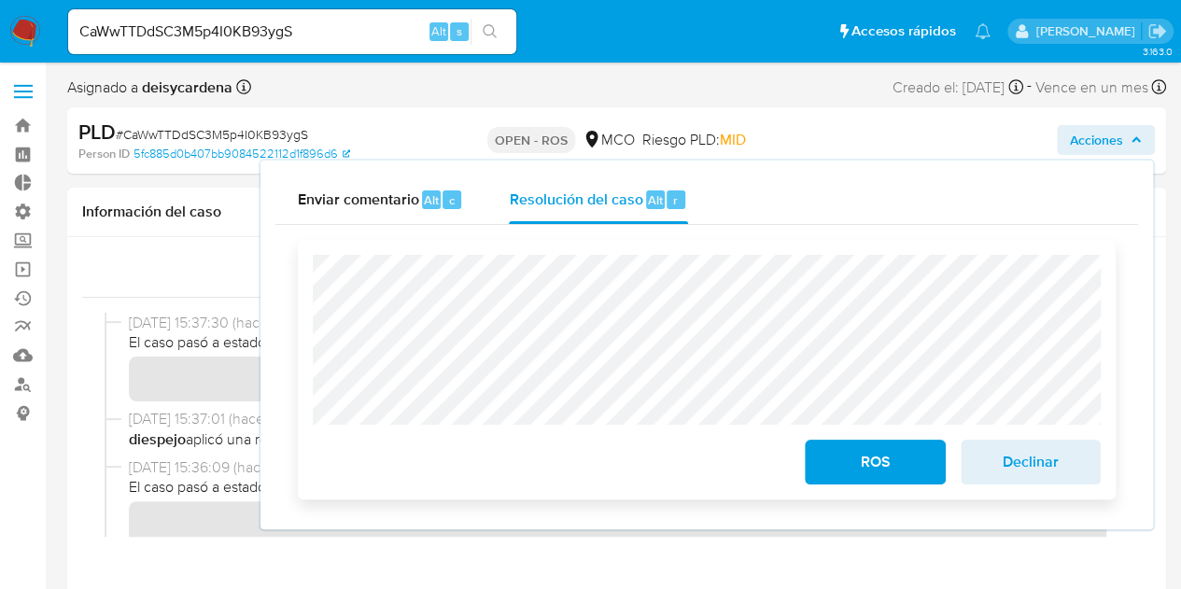
click at [901, 464] on span "ROS" at bounding box center [874, 462] width 91 height 41
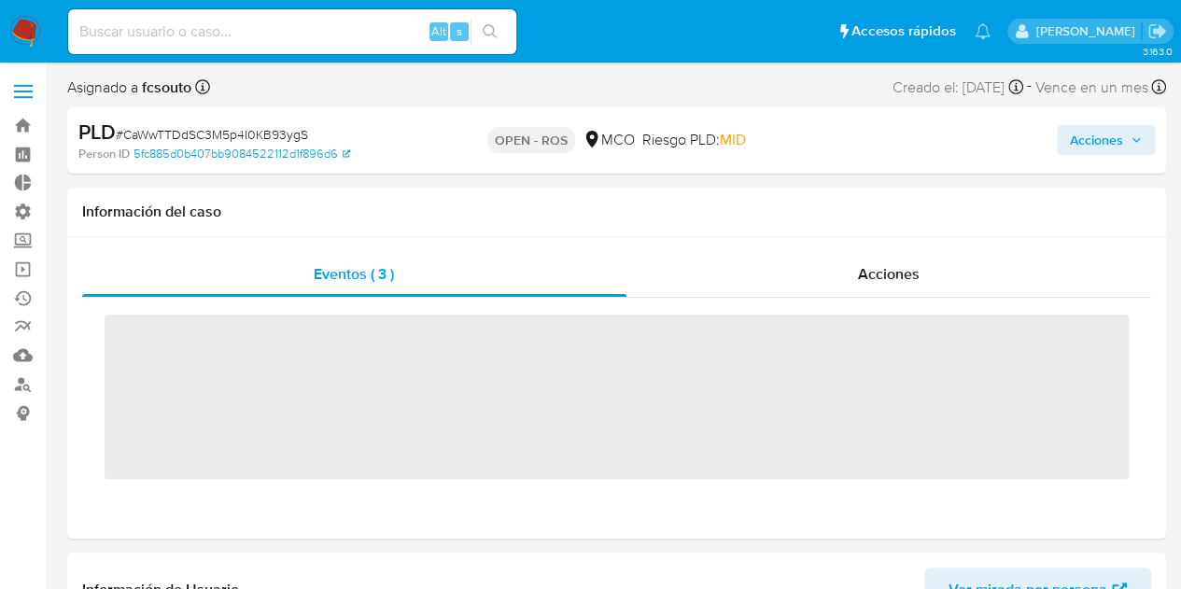
scroll to position [923, 0]
click at [276, 28] on input at bounding box center [292, 32] width 448 height 24
paste input "joVkIRfUkOsqytpJkTWHPNKV"
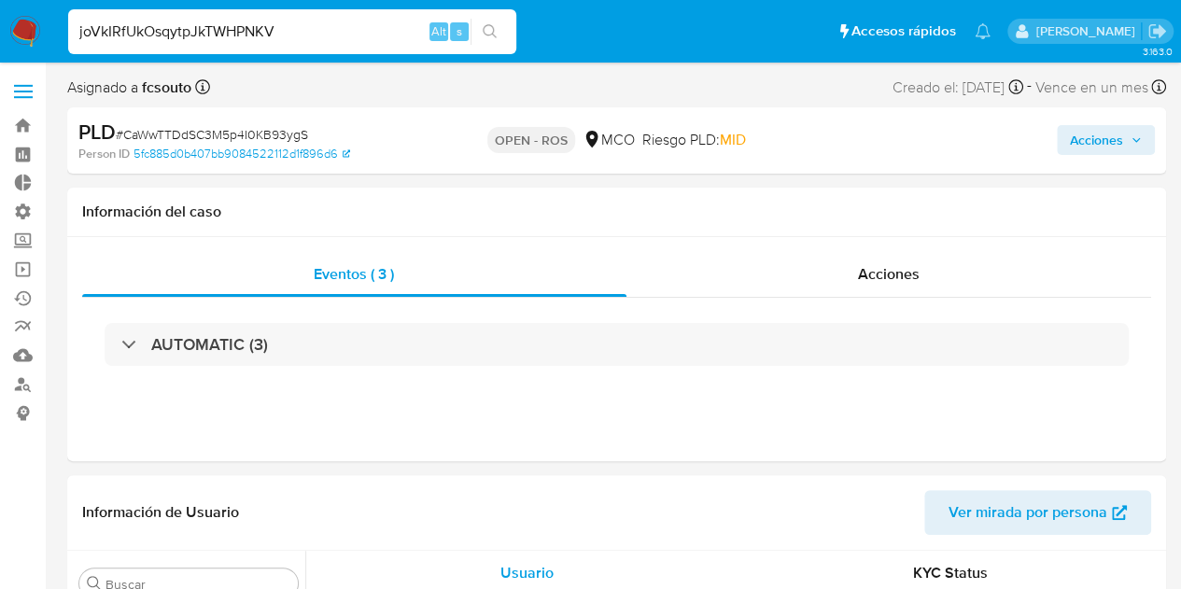
type input "joVkIRfUkOsqytpJkTWHPNKV"
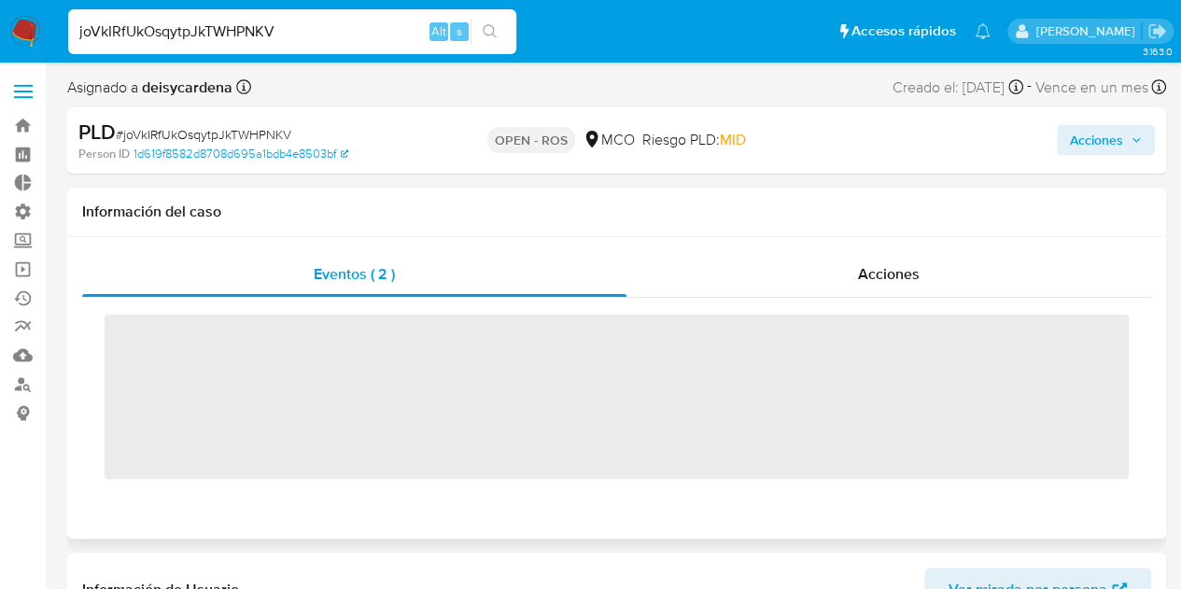
scroll to position [923, 0]
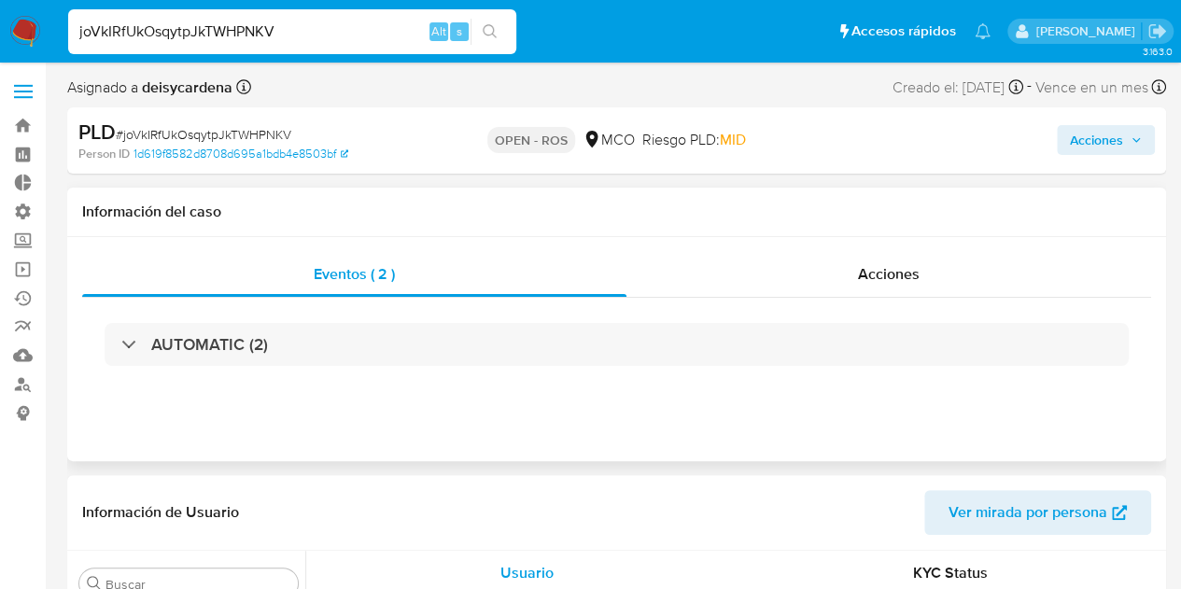
select select "10"
click at [1093, 139] on span "Acciones" at bounding box center [1096, 140] width 53 height 30
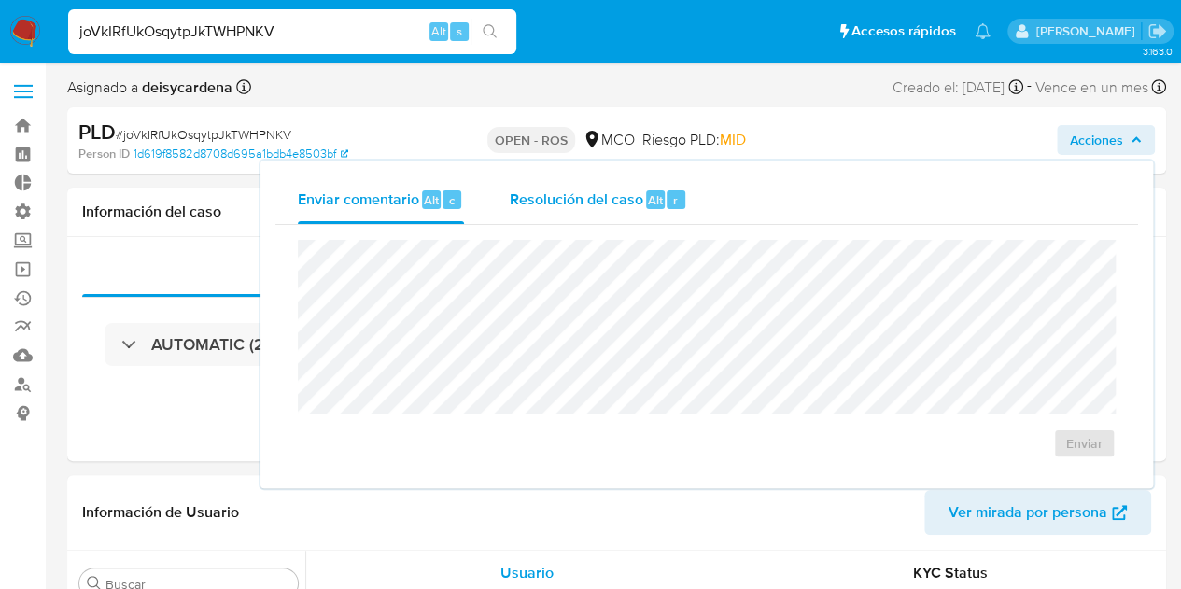
click at [571, 195] on span "Resolución del caso" at bounding box center [576, 199] width 134 height 21
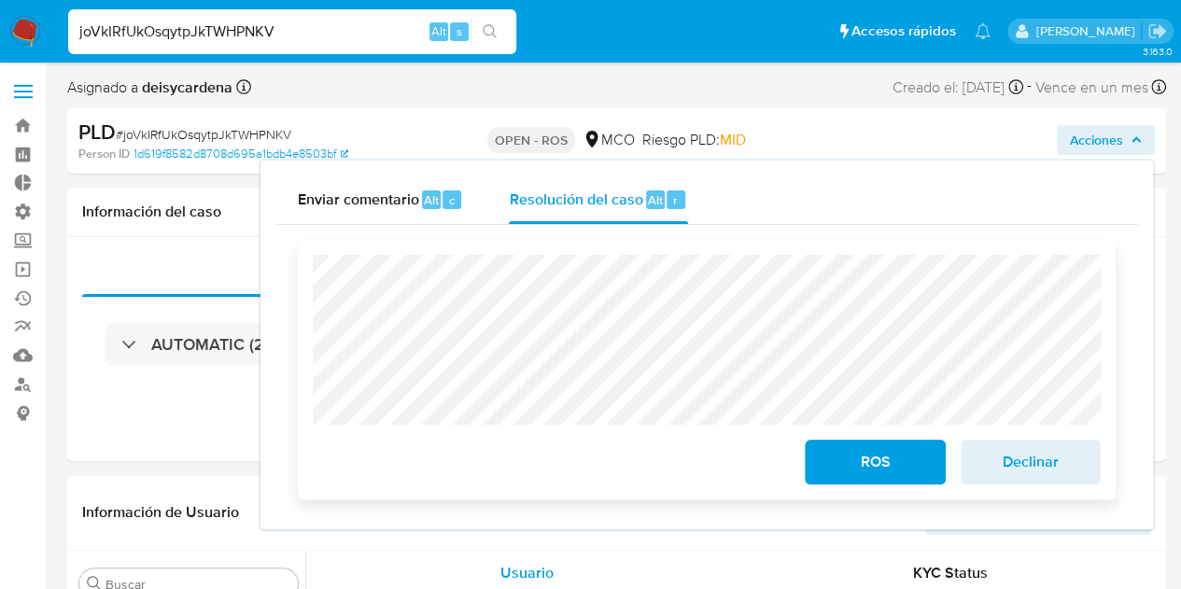
click at [888, 470] on span "ROS" at bounding box center [874, 462] width 91 height 41
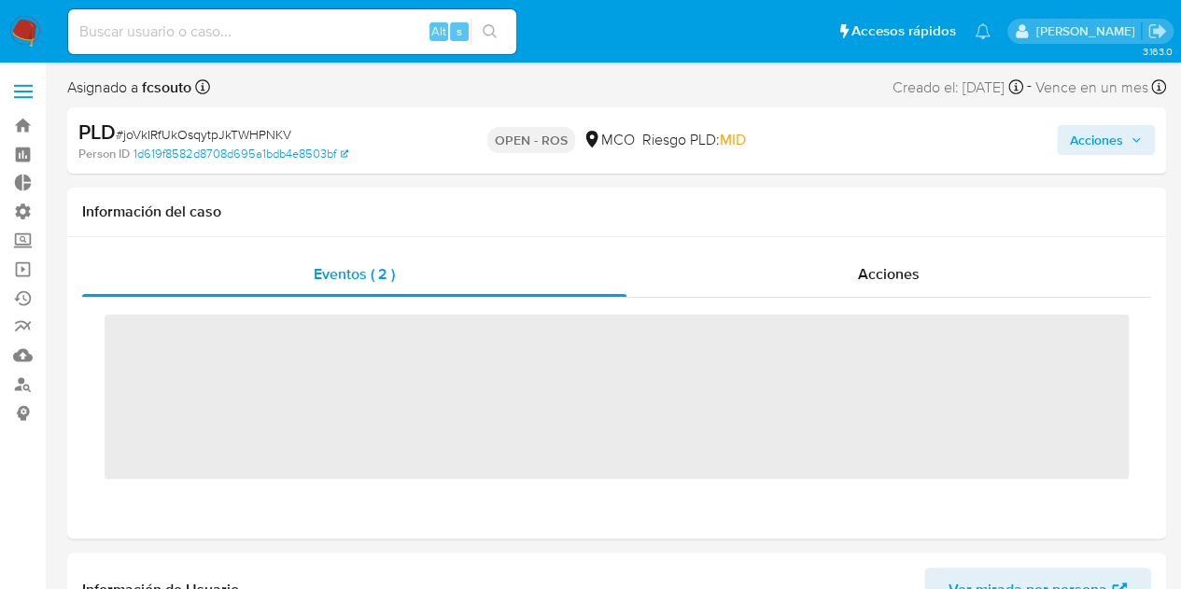
scroll to position [923, 0]
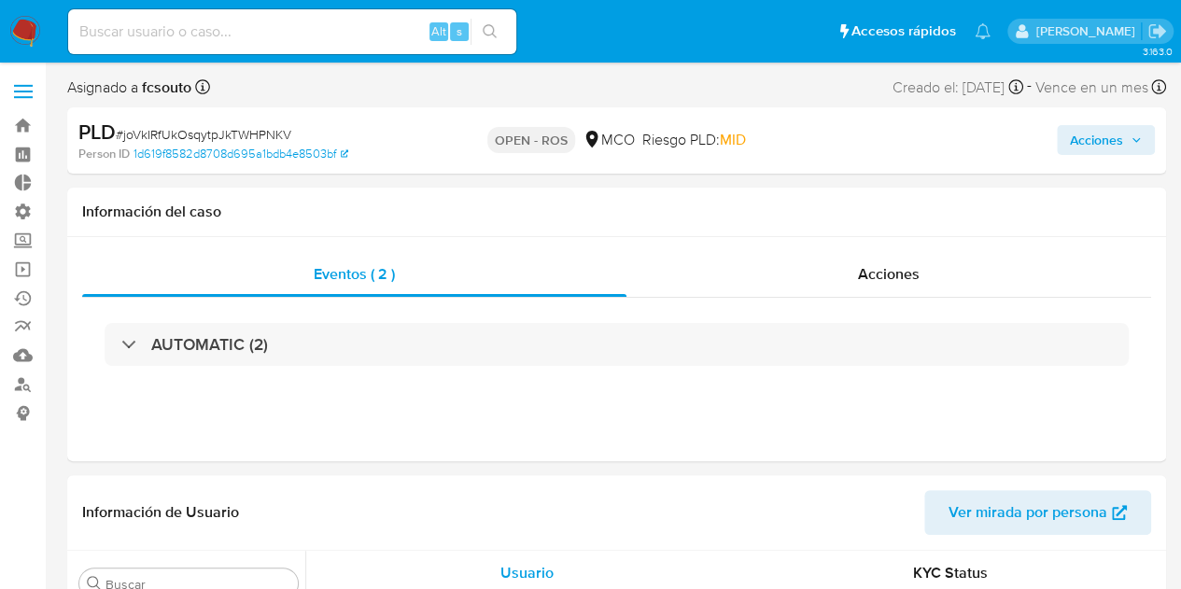
select select "10"
